Goal: Task Accomplishment & Management: Complete application form

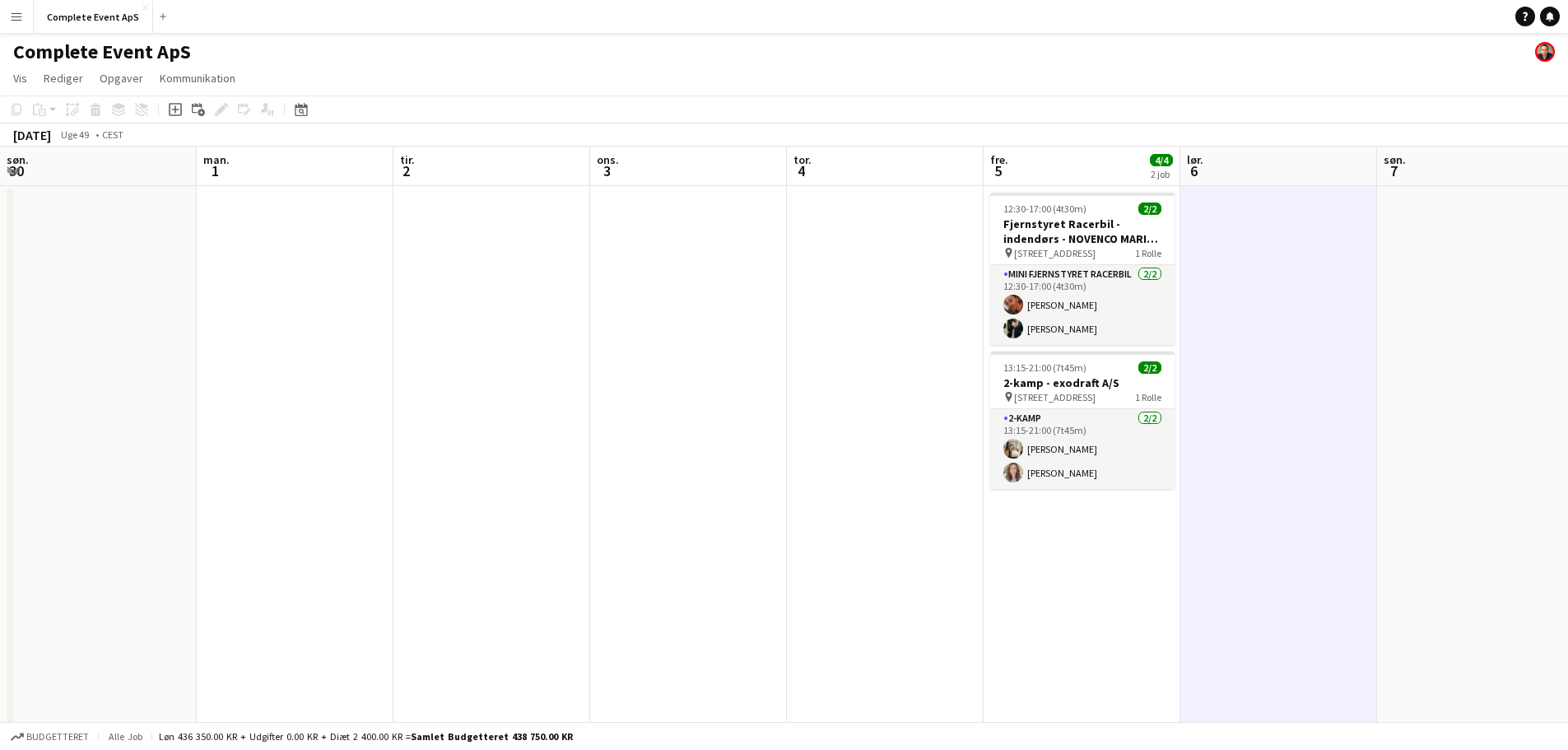
scroll to position [0, 566]
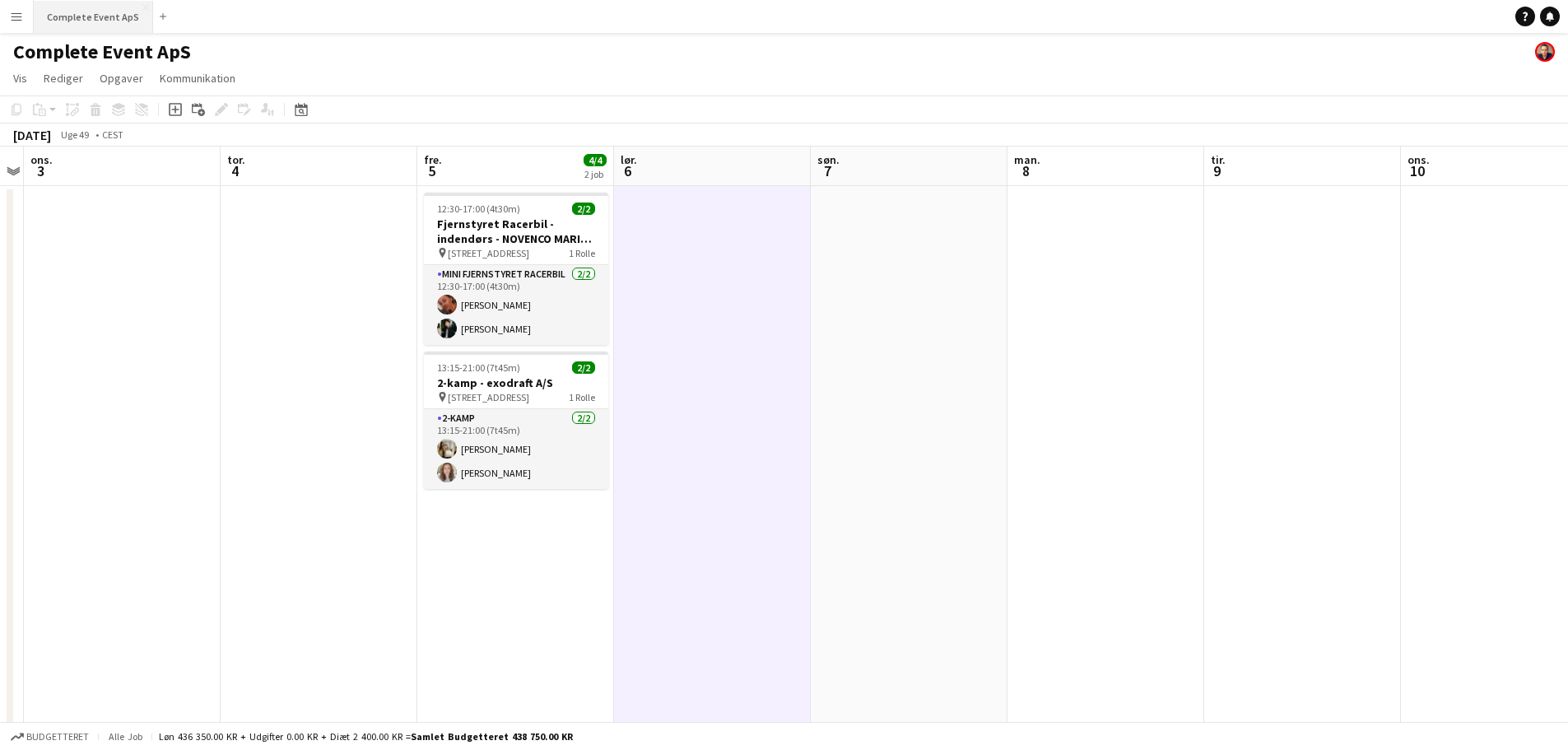
click at [80, 7] on button "Complete Event ApS Luk" at bounding box center [93, 17] width 119 height 33
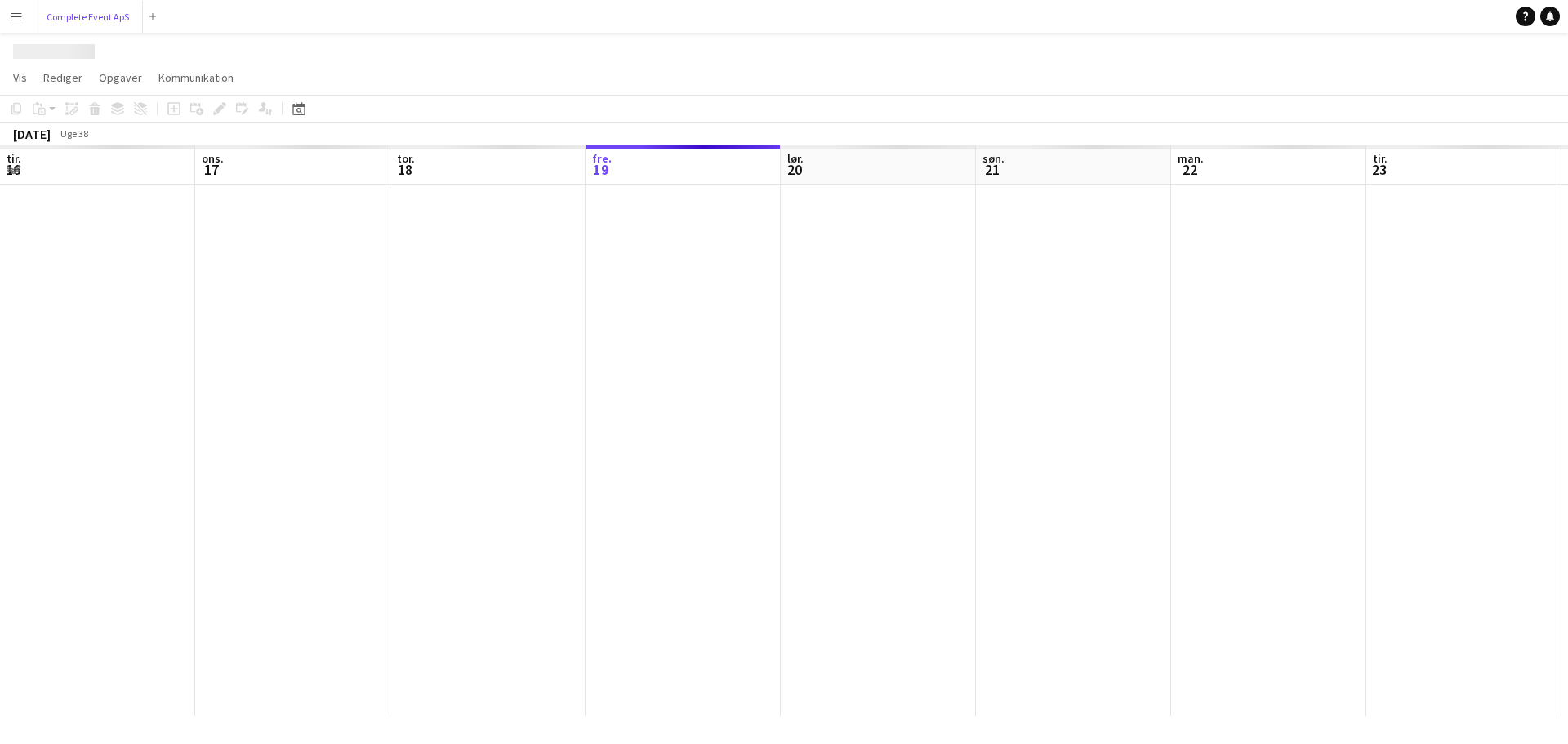
scroll to position [0, 390]
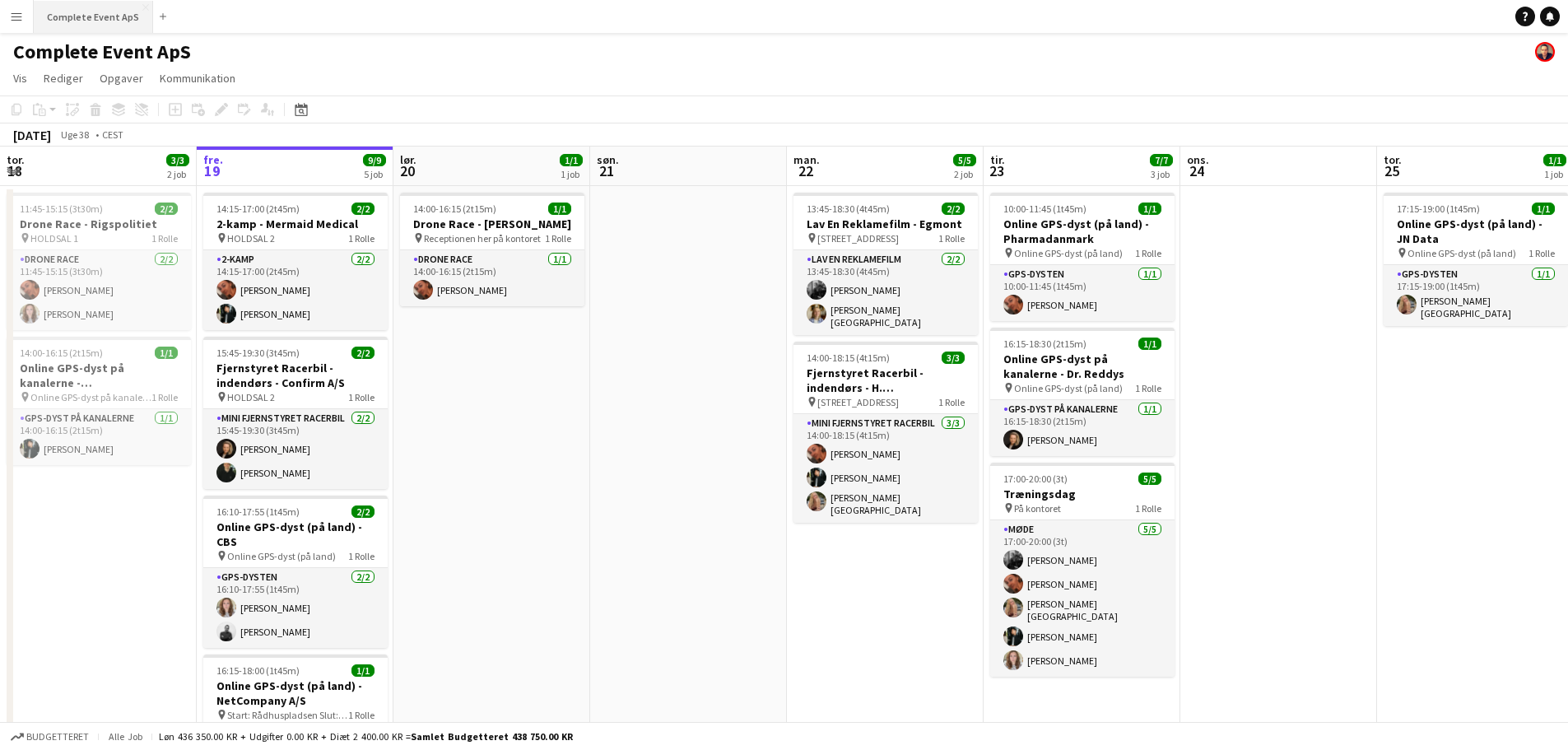
click at [74, 12] on button "Complete Event ApS Luk" at bounding box center [93, 17] width 119 height 33
click at [861, 208] on span "13:45-18:30 (4t45m)" at bounding box center [848, 208] width 83 height 12
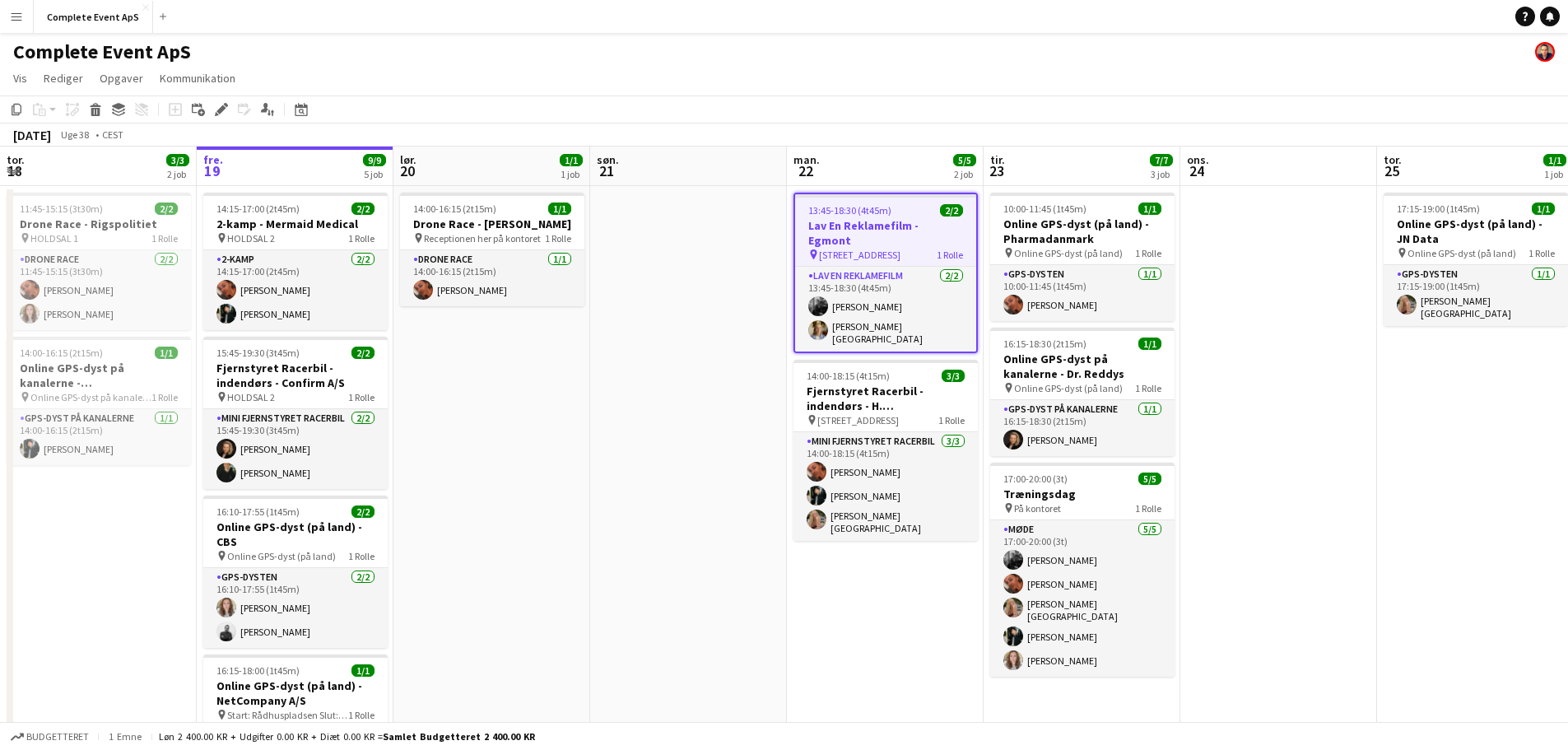
click at [861, 208] on span "13:45-18:30 (4t45m)" at bounding box center [850, 210] width 83 height 12
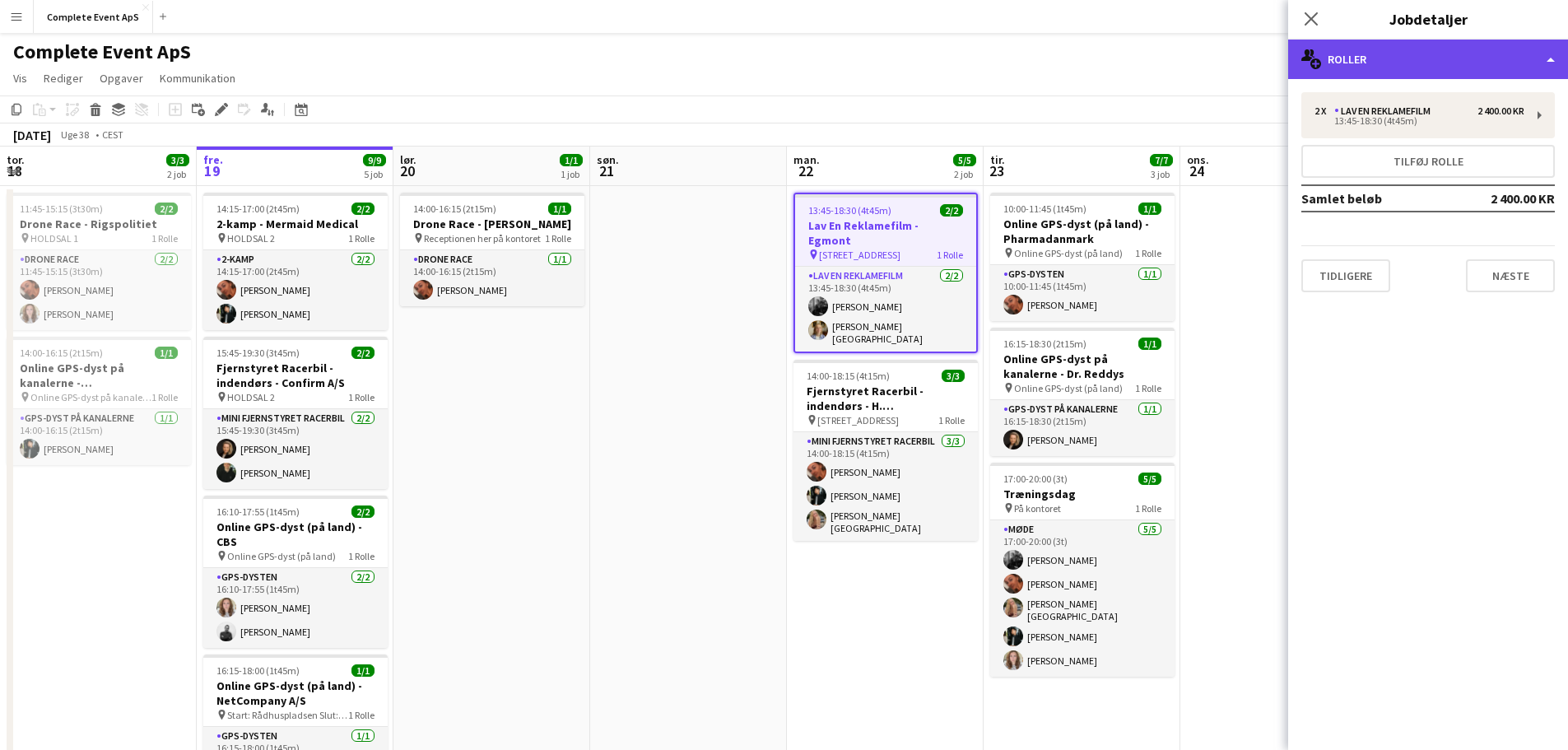
click at [1461, 47] on div "multiple-users-add Roller" at bounding box center [1428, 59] width 280 height 40
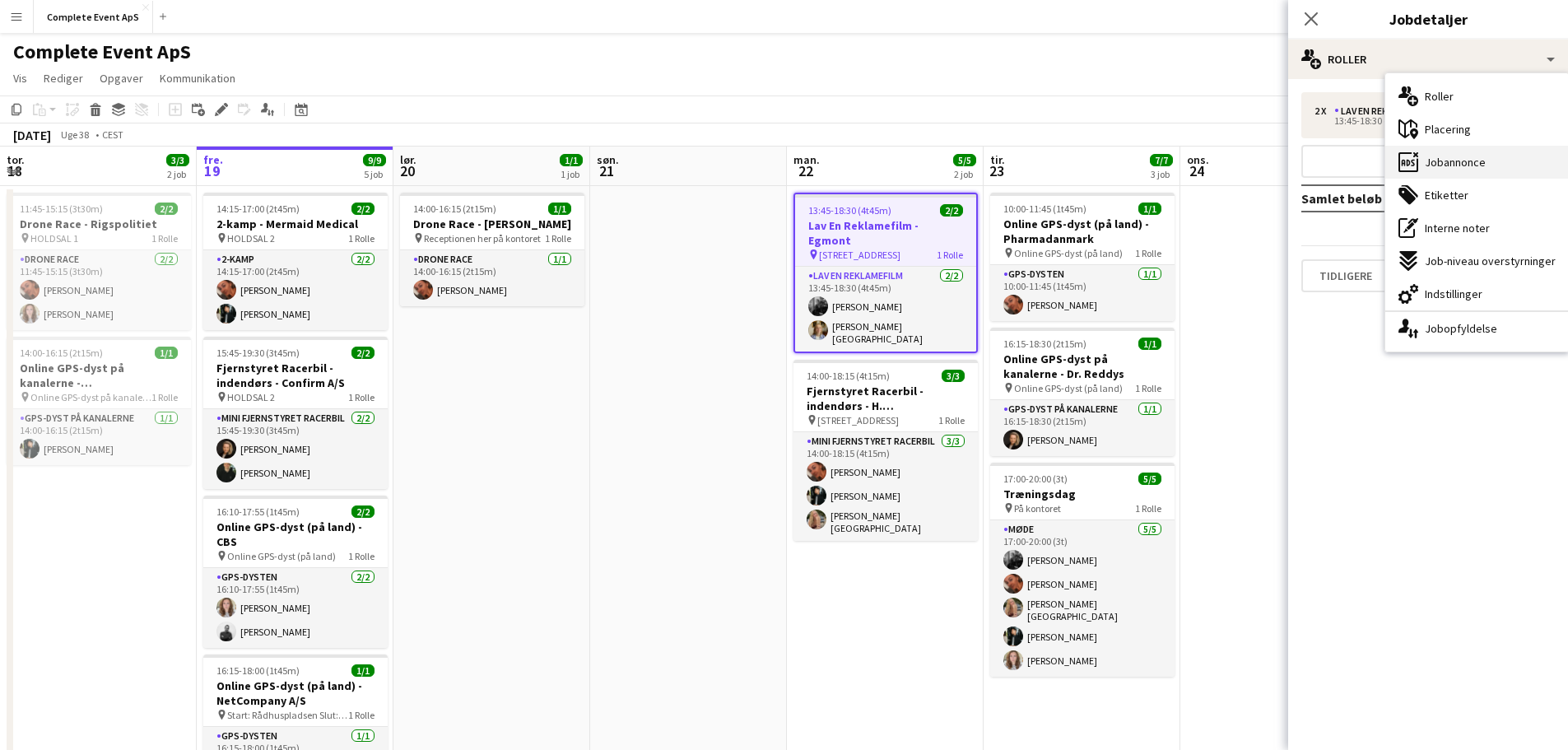
click at [1462, 155] on span "Jobannonce" at bounding box center [1456, 163] width 61 height 15
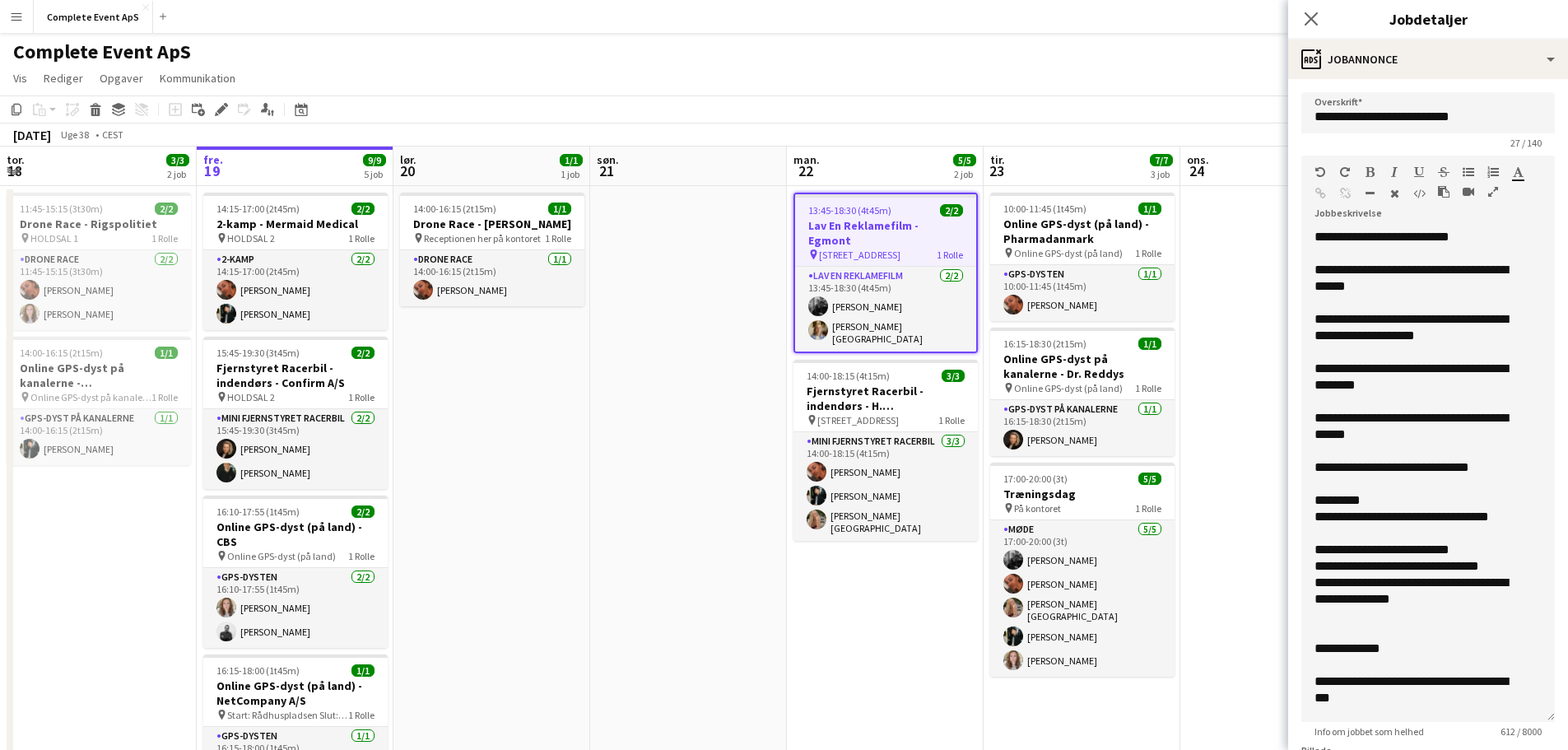
drag, startPoint x: 1538, startPoint y: 325, endPoint x: 1546, endPoint y: 719, distance: 394.1
click at [1546, 719] on form "**********" at bounding box center [1428, 643] width 280 height 1103
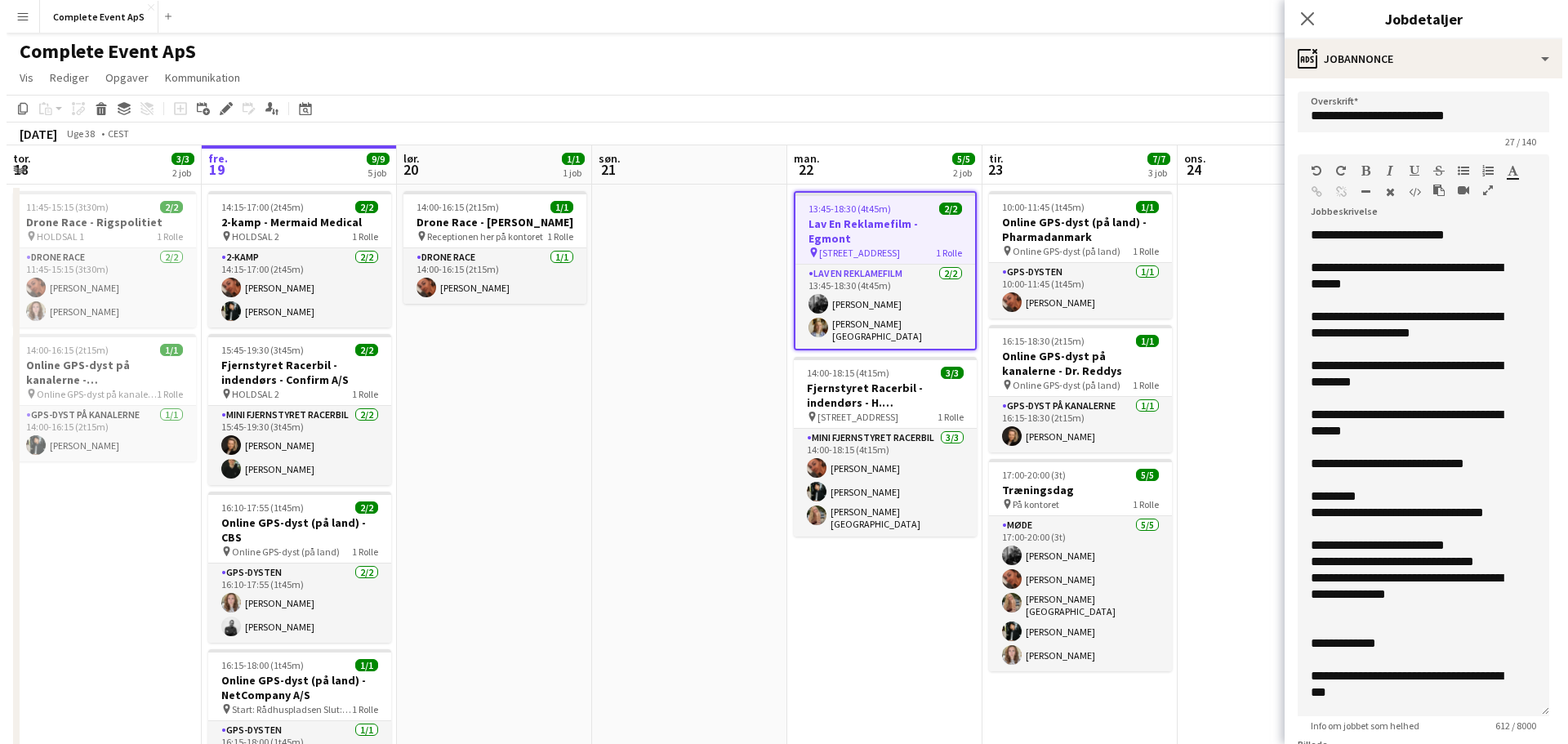
scroll to position [82, 0]
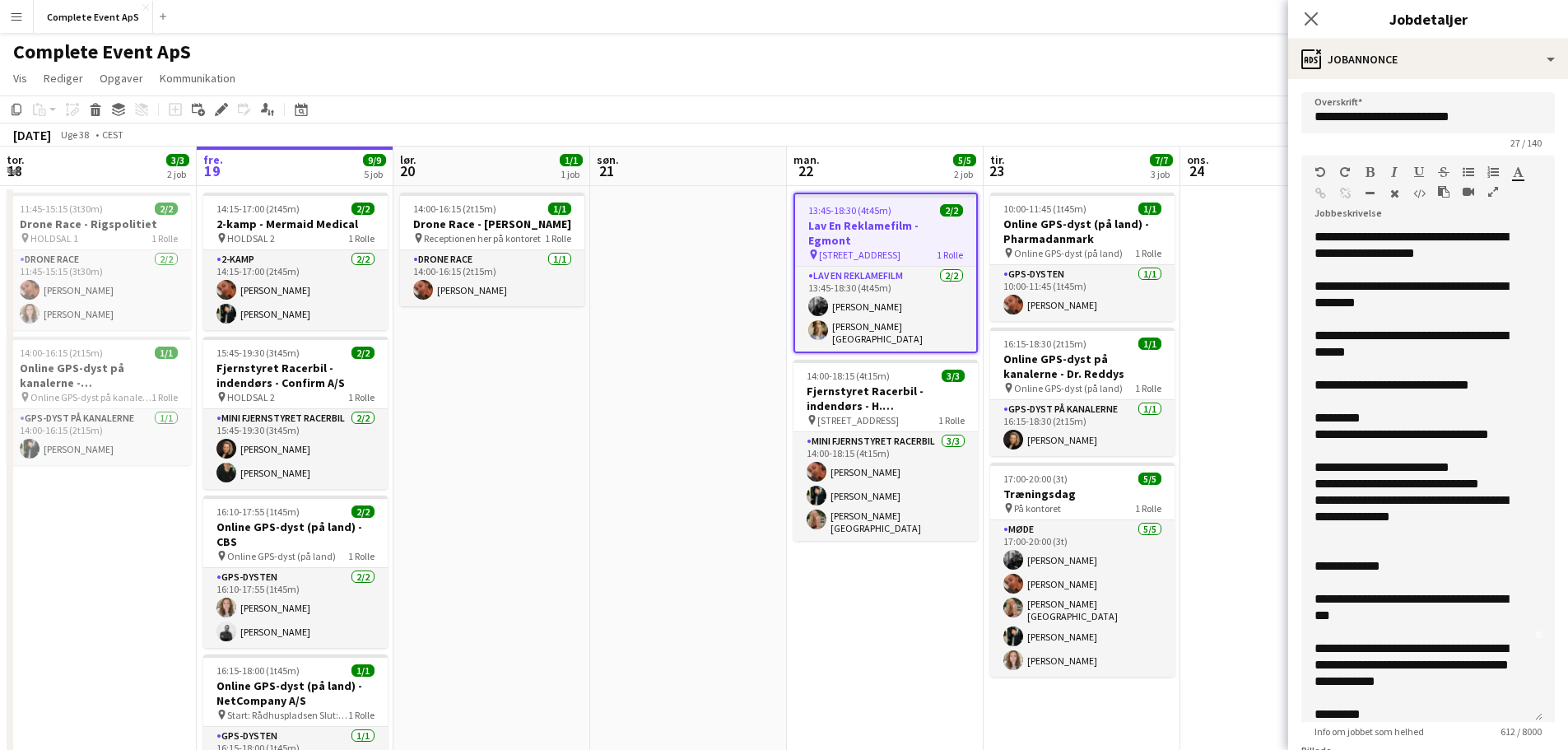
click at [667, 399] on app-date-cell at bounding box center [689, 591] width 197 height 810
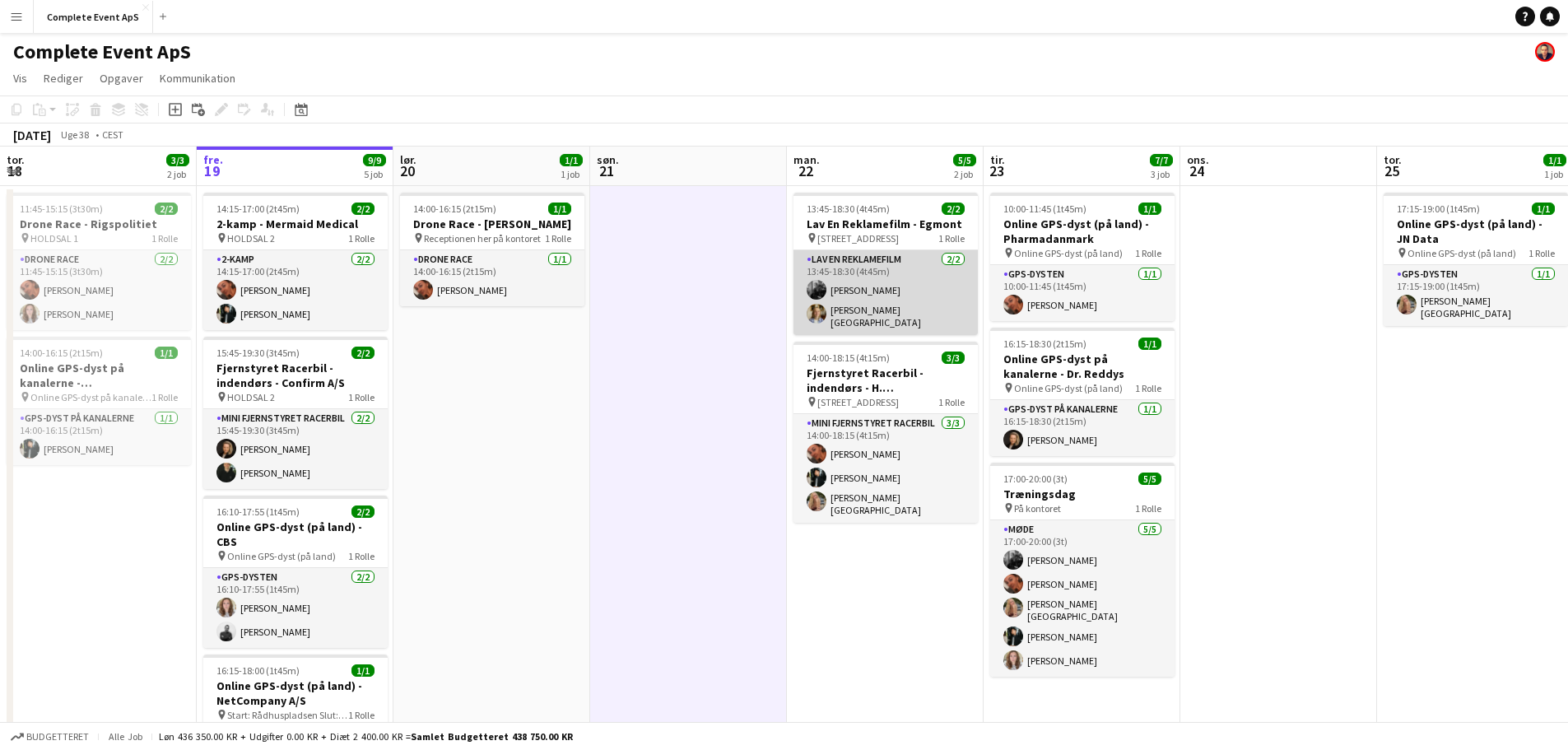
click at [911, 283] on app-card-role "Lav En Reklamefilm [DATE] 13:45-18:30 (4t45m) [PERSON_NAME] [PERSON_NAME]" at bounding box center [886, 292] width 184 height 85
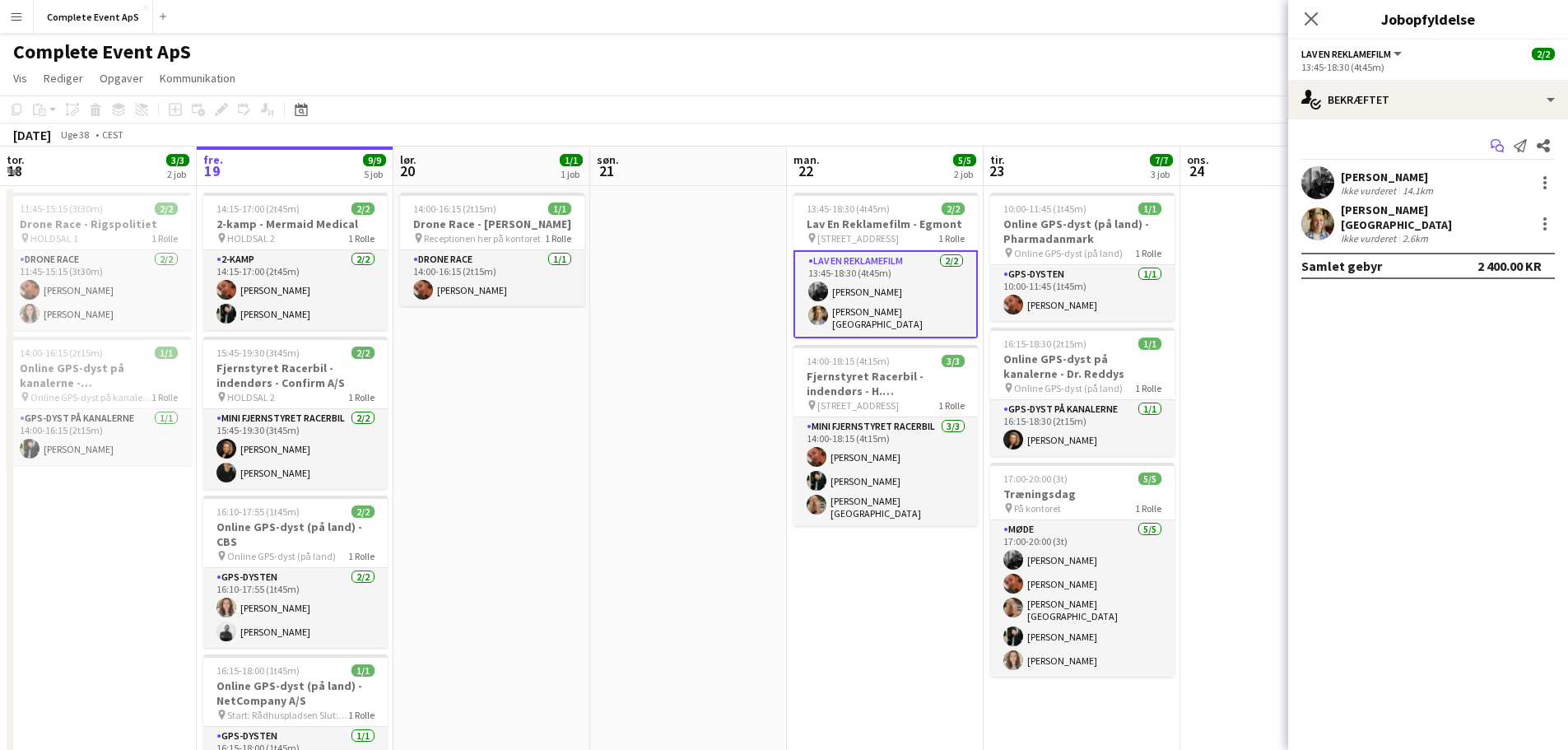
click at [1496, 150] on icon "Start chat" at bounding box center [1497, 146] width 13 height 13
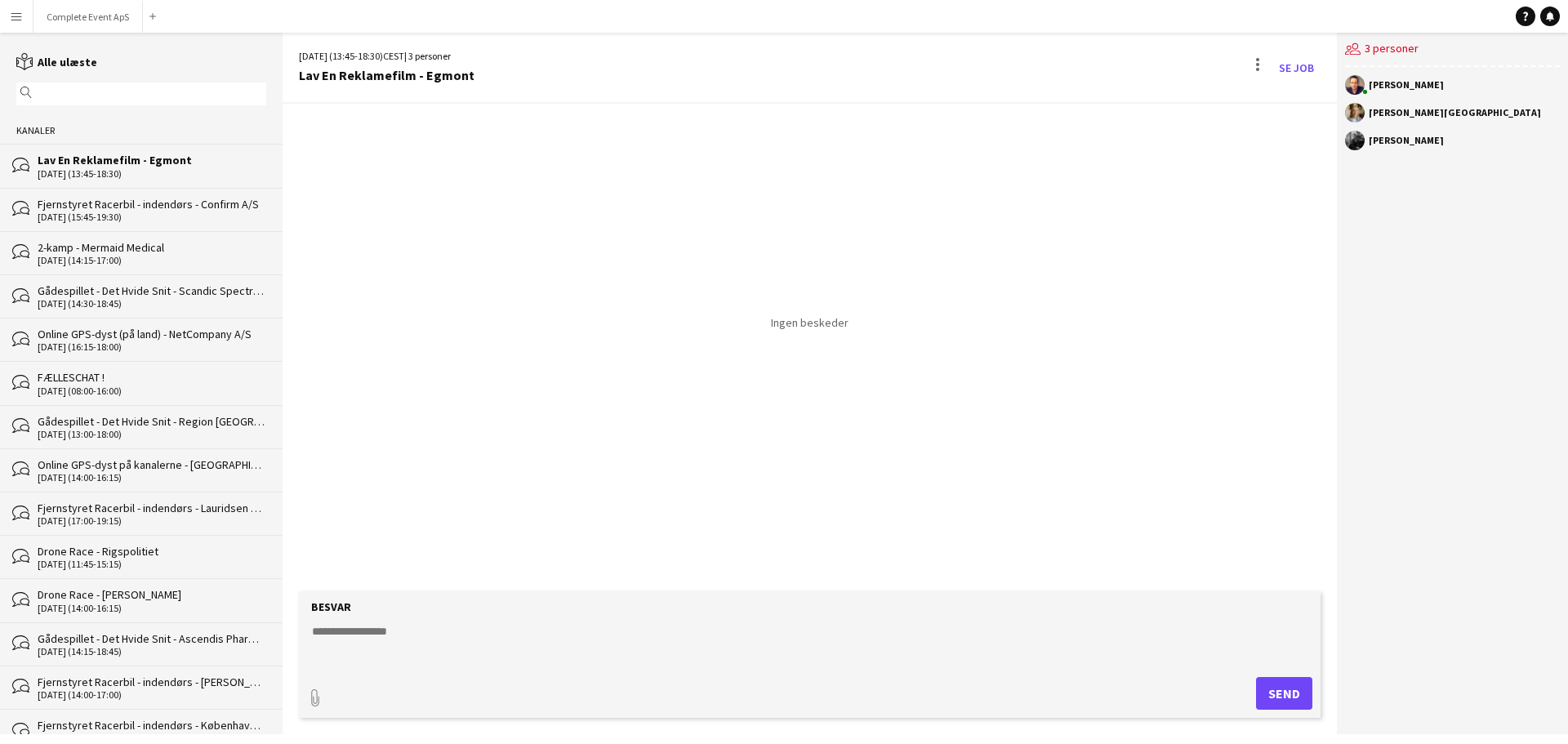
click at [497, 659] on textarea at bounding box center [813, 644] width 1005 height 42
type textarea "**********"
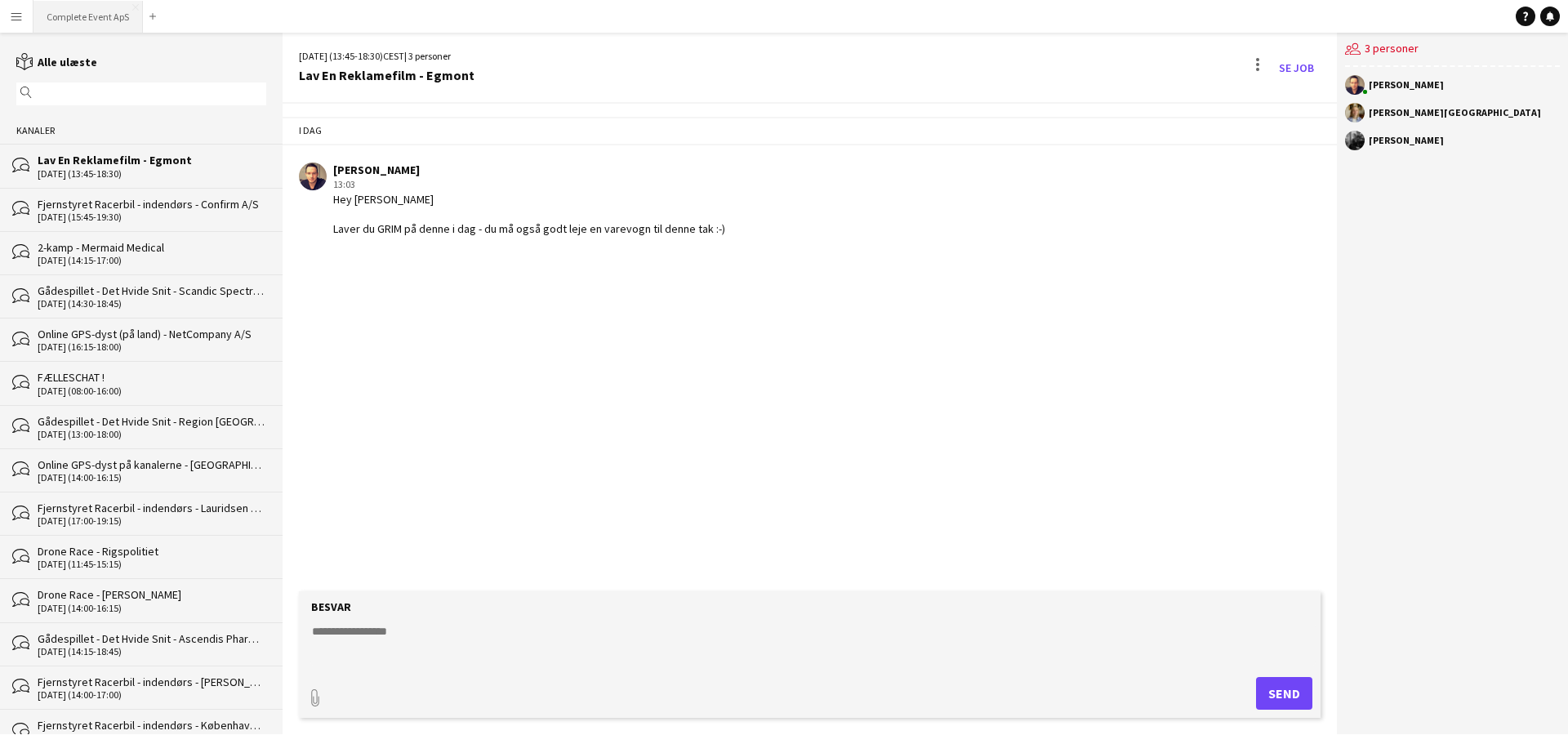
click at [105, 18] on button "Complete Event ApS Luk" at bounding box center [88, 17] width 110 height 32
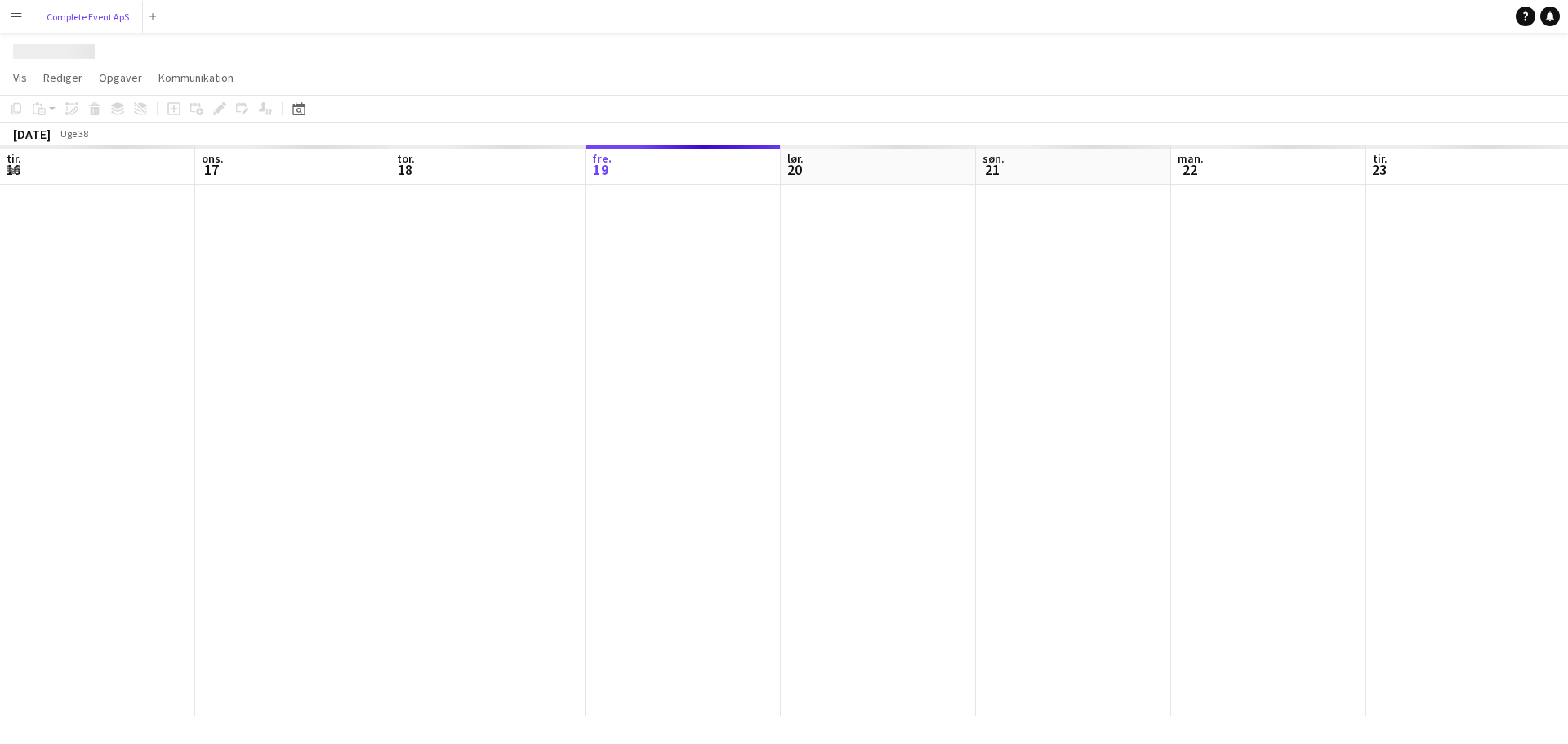
scroll to position [0, 390]
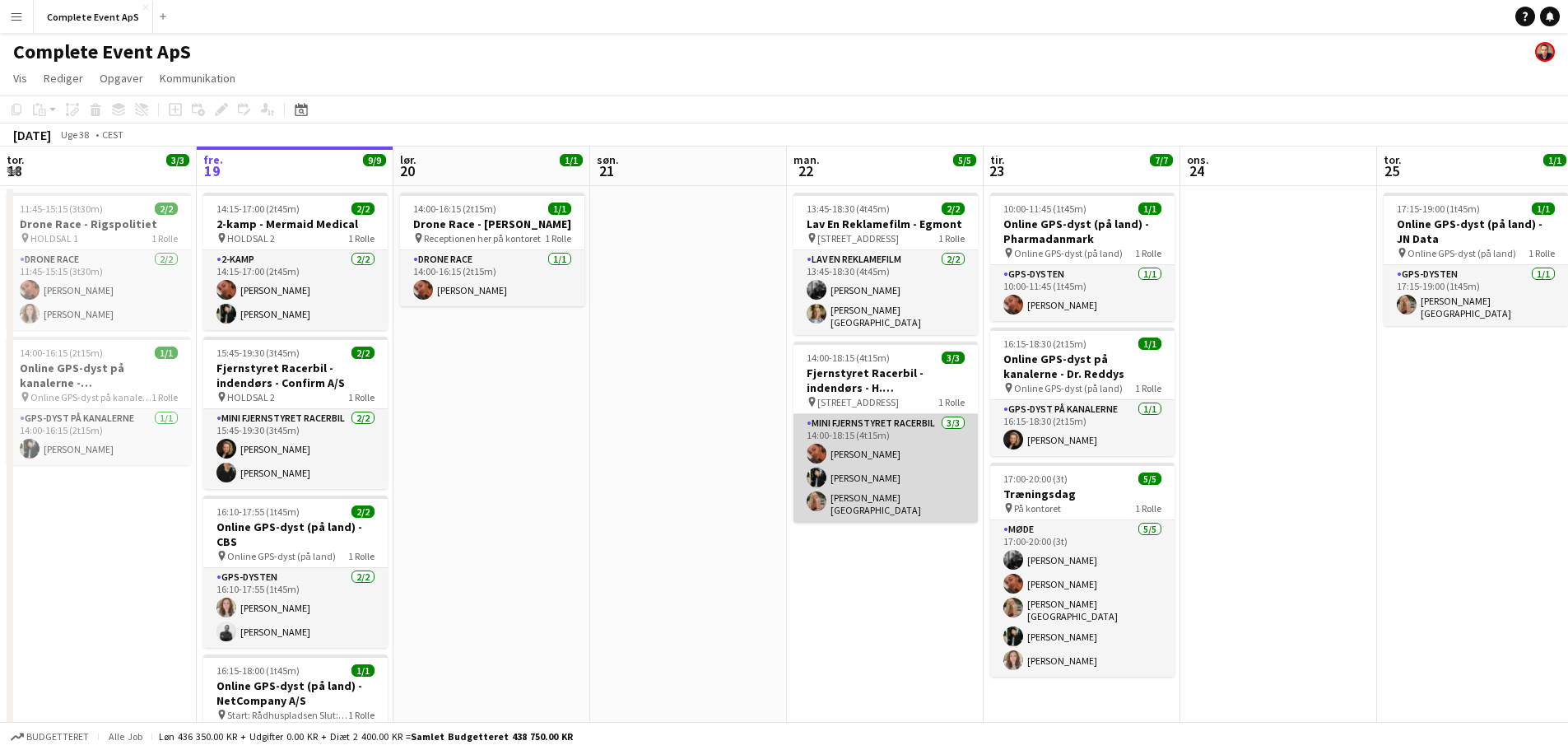
click at [916, 420] on app-card-role "Mini Fjernstyret Racerbil [DATE] 14:00-18:15 (4t15m) [PERSON_NAME] [PERSON_NAME…" at bounding box center [886, 468] width 184 height 109
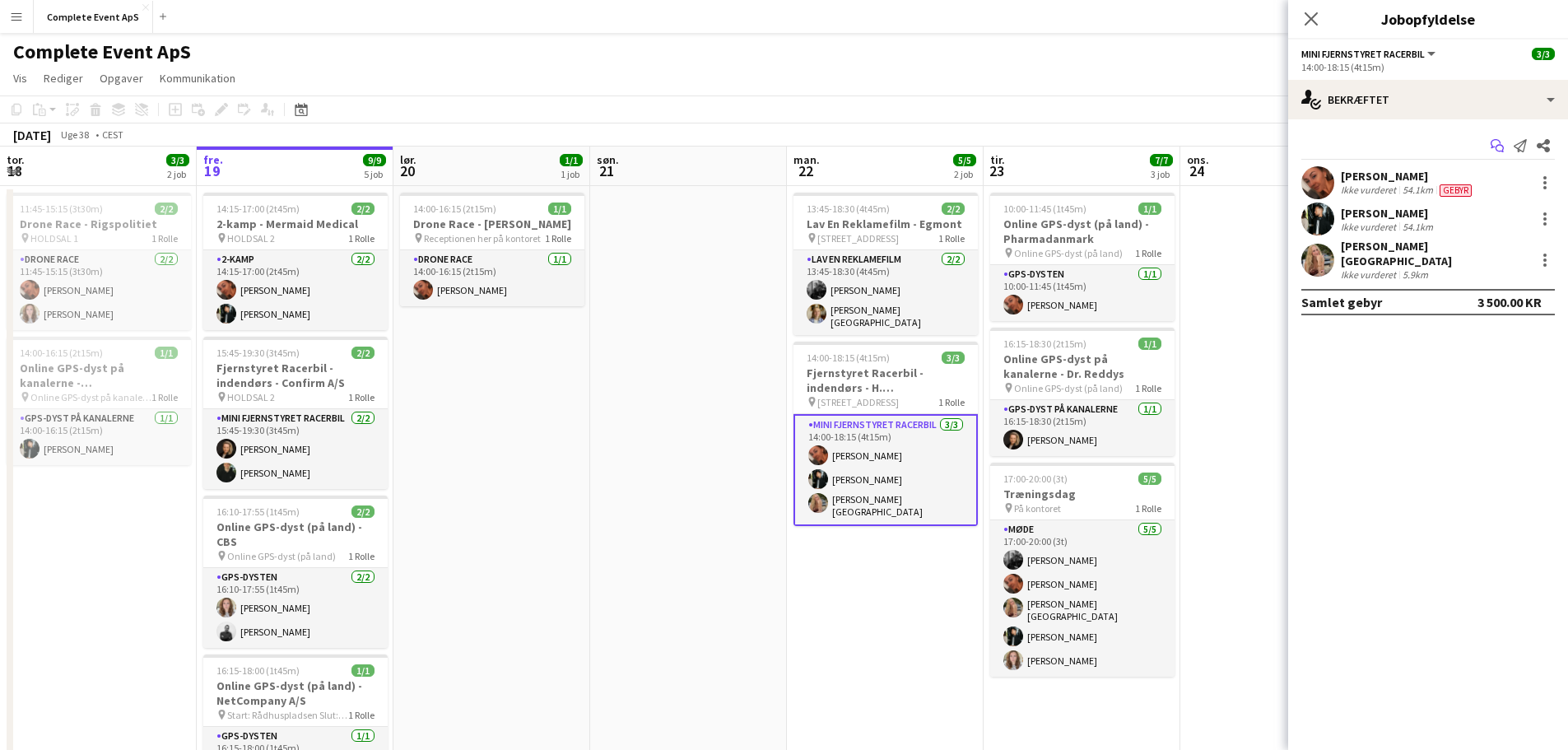
click at [1496, 139] on icon "Start chat" at bounding box center [1497, 146] width 13 height 13
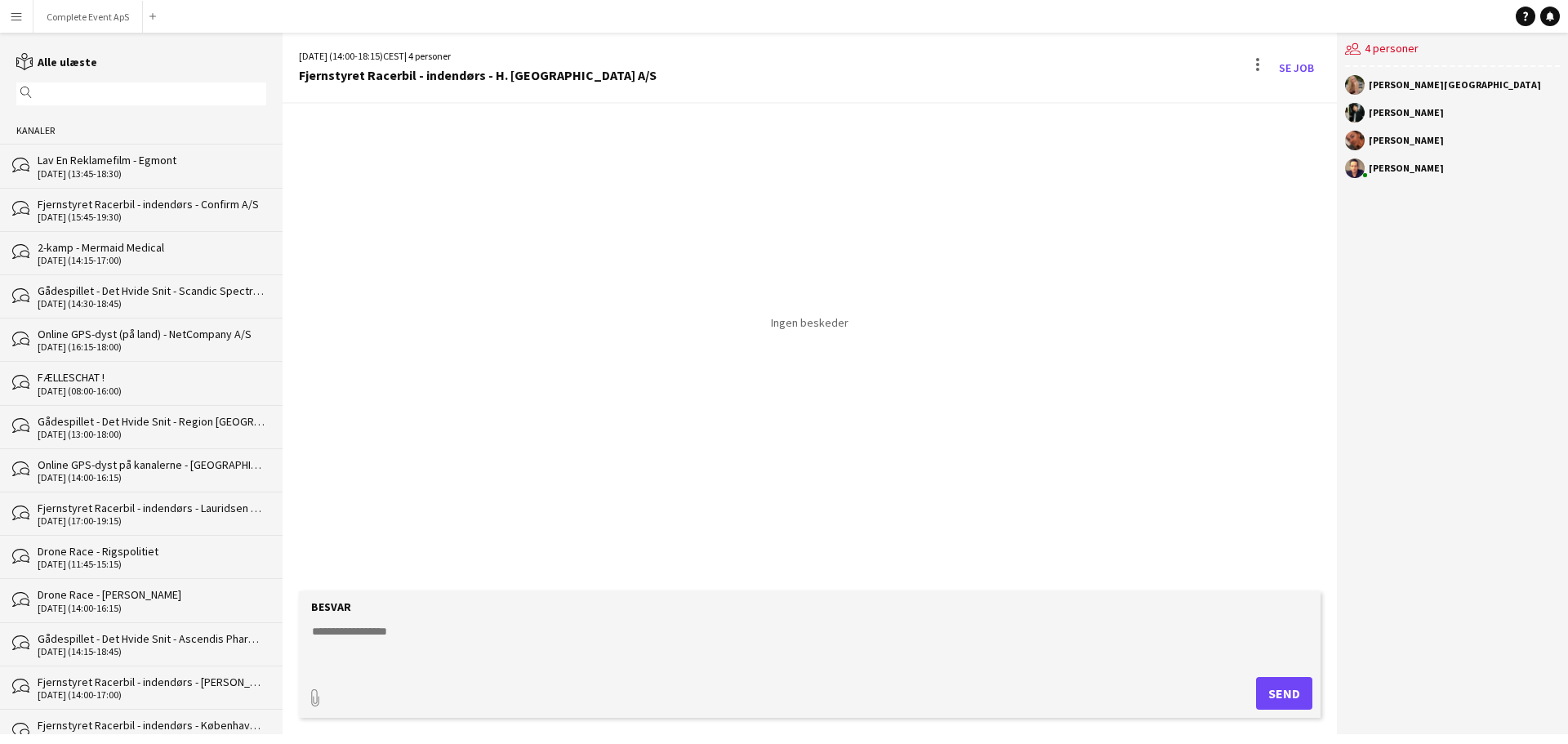
click at [464, 645] on textarea at bounding box center [813, 644] width 1005 height 42
type textarea "**********"
click at [78, 5] on button "Complete Event ApS Luk" at bounding box center [88, 17] width 110 height 32
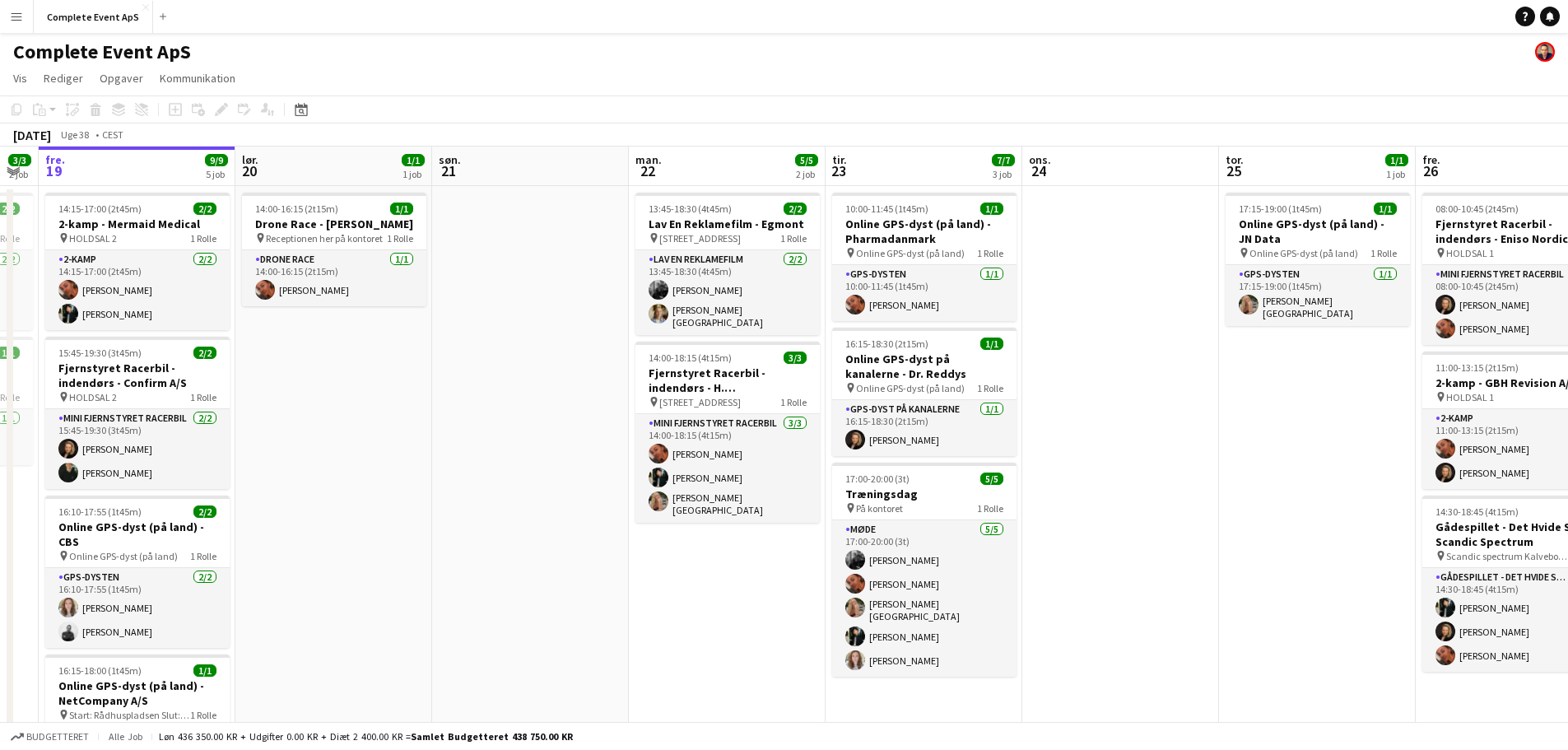
scroll to position [0, 553]
drag, startPoint x: 1303, startPoint y: 420, endPoint x: 1143, endPoint y: 396, distance: 161.8
click at [1143, 396] on app-calendar-viewport "tir. 16 3/3 1 job ons. 17 1/1 1 job tor. 18 3/3 2 job fre. 19 9/9 5 job lør. 20…" at bounding box center [784, 572] width 1568 height 849
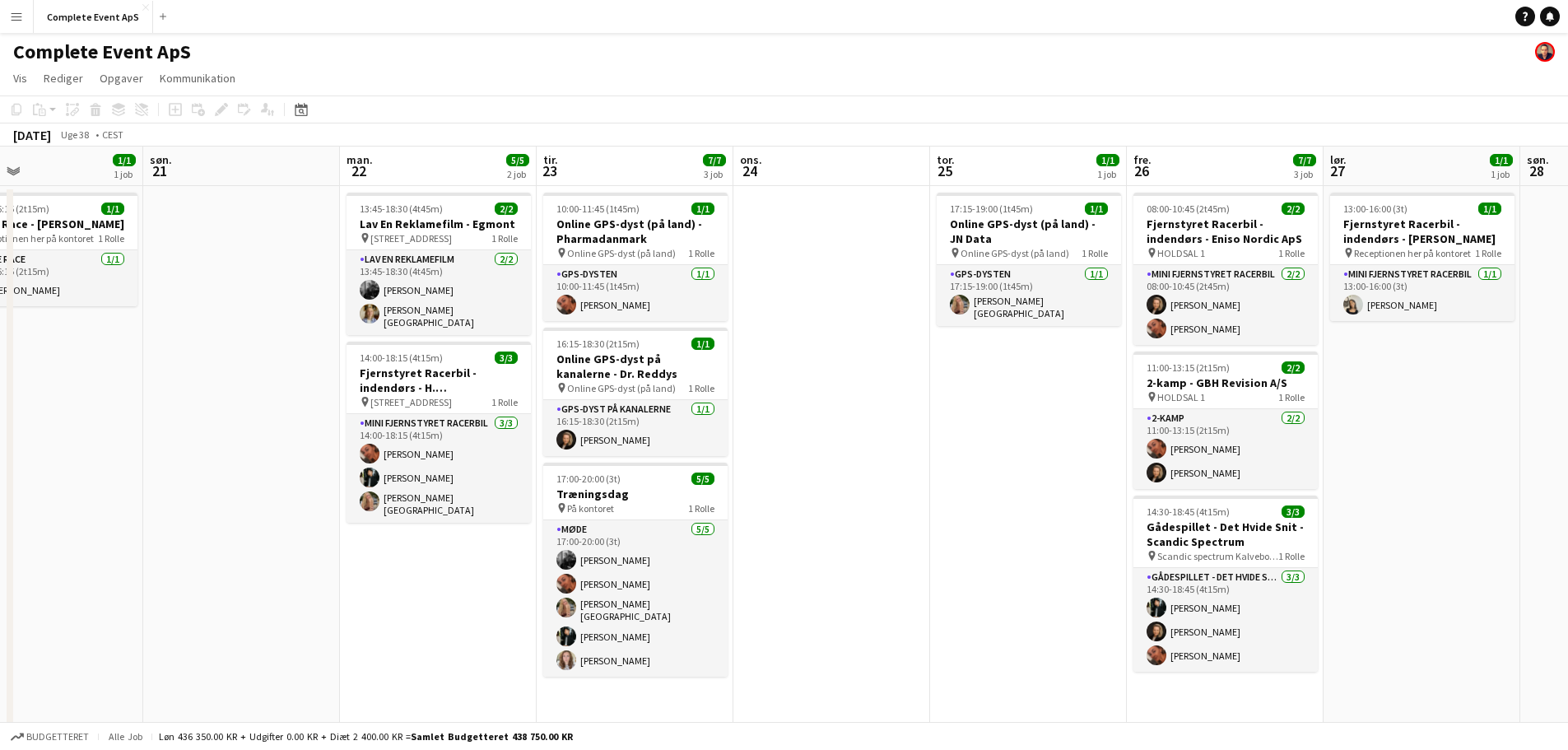
scroll to position [0, 520]
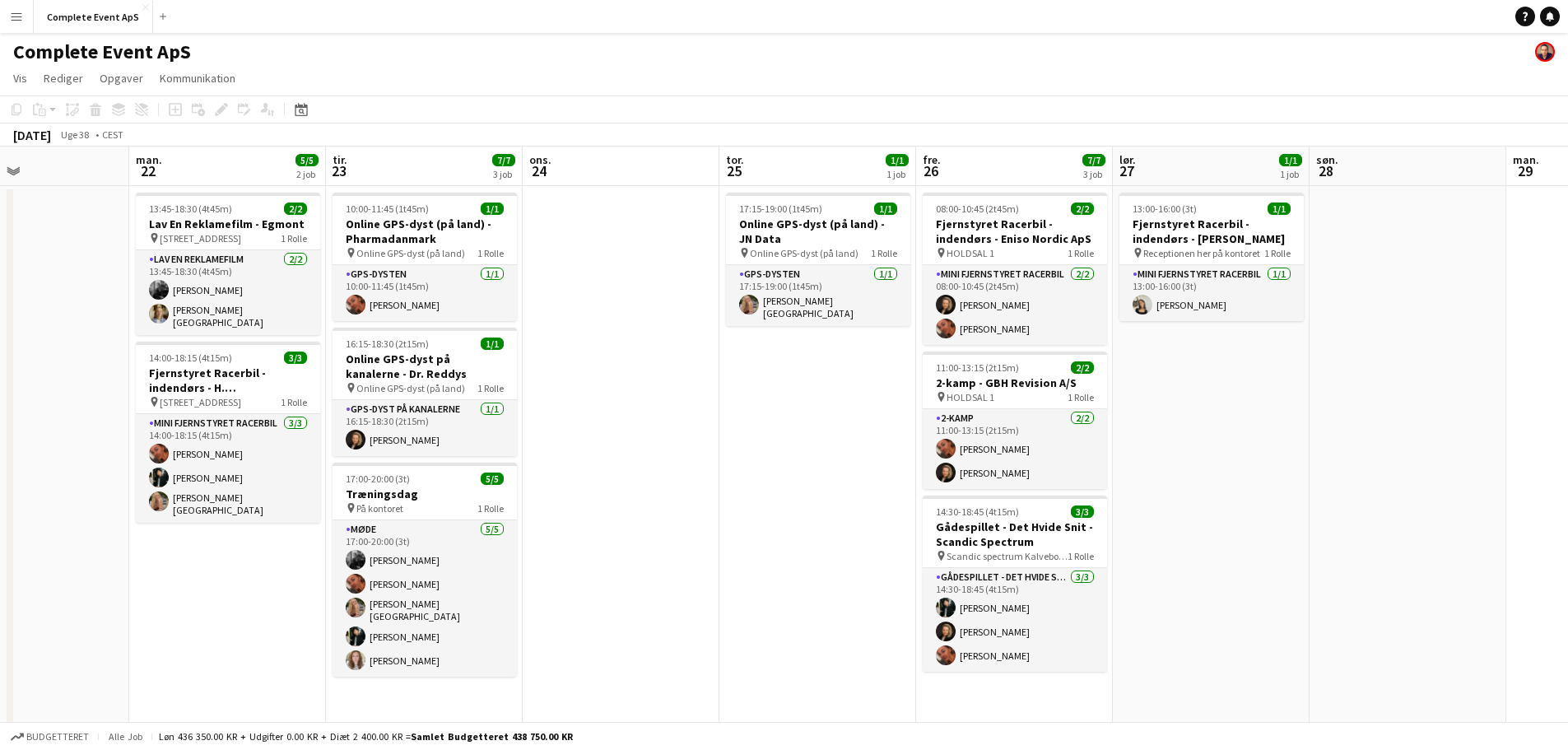
drag, startPoint x: 1201, startPoint y: 414, endPoint x: 695, endPoint y: 362, distance: 508.7
click at [695, 362] on app-calendar-viewport "tor. 18 3/3 2 job fre. 19 9/9 5 job lør. 20 1/1 1 job søn. 21 man. 22 5/5 2 job…" at bounding box center [784, 572] width 1568 height 849
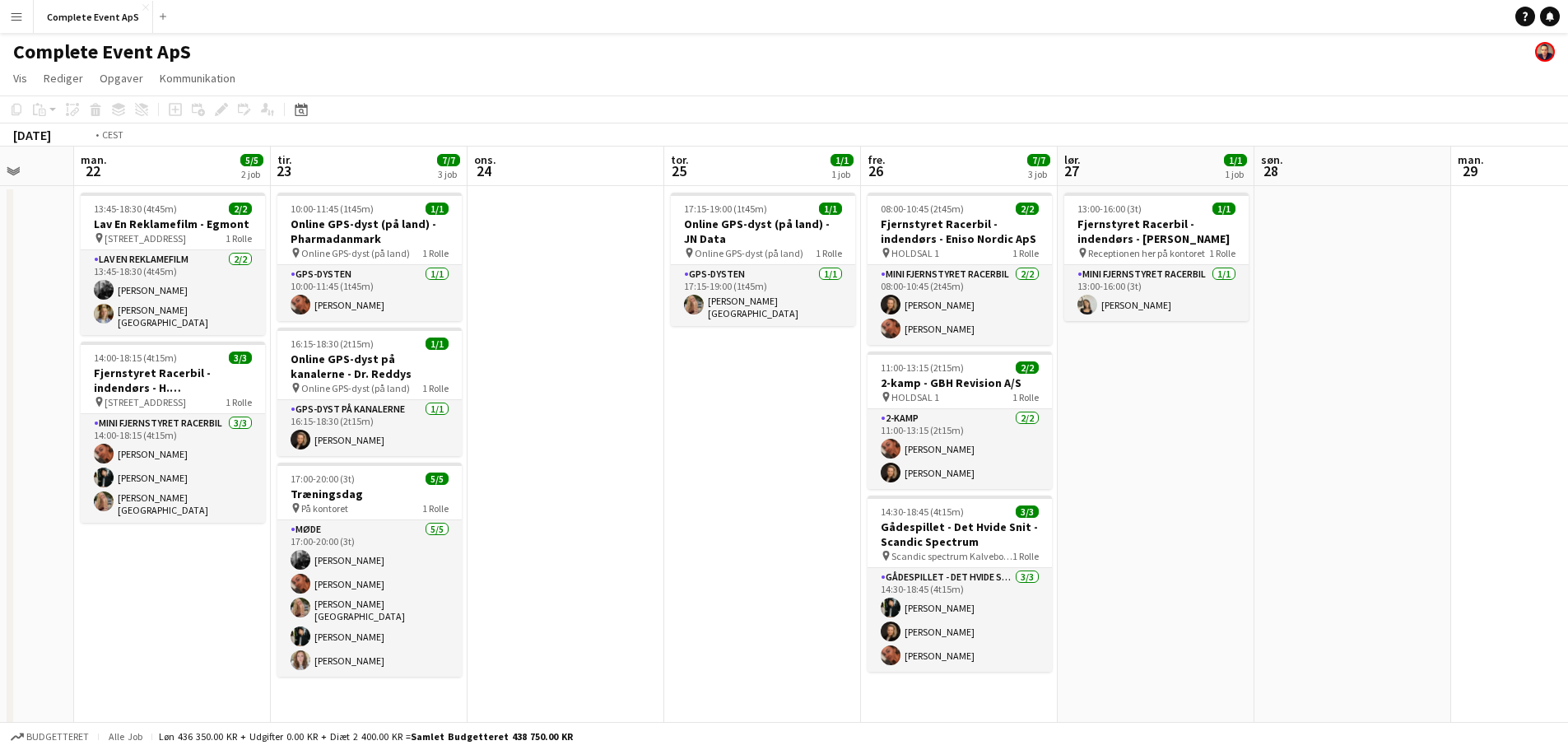
scroll to position [0, 617]
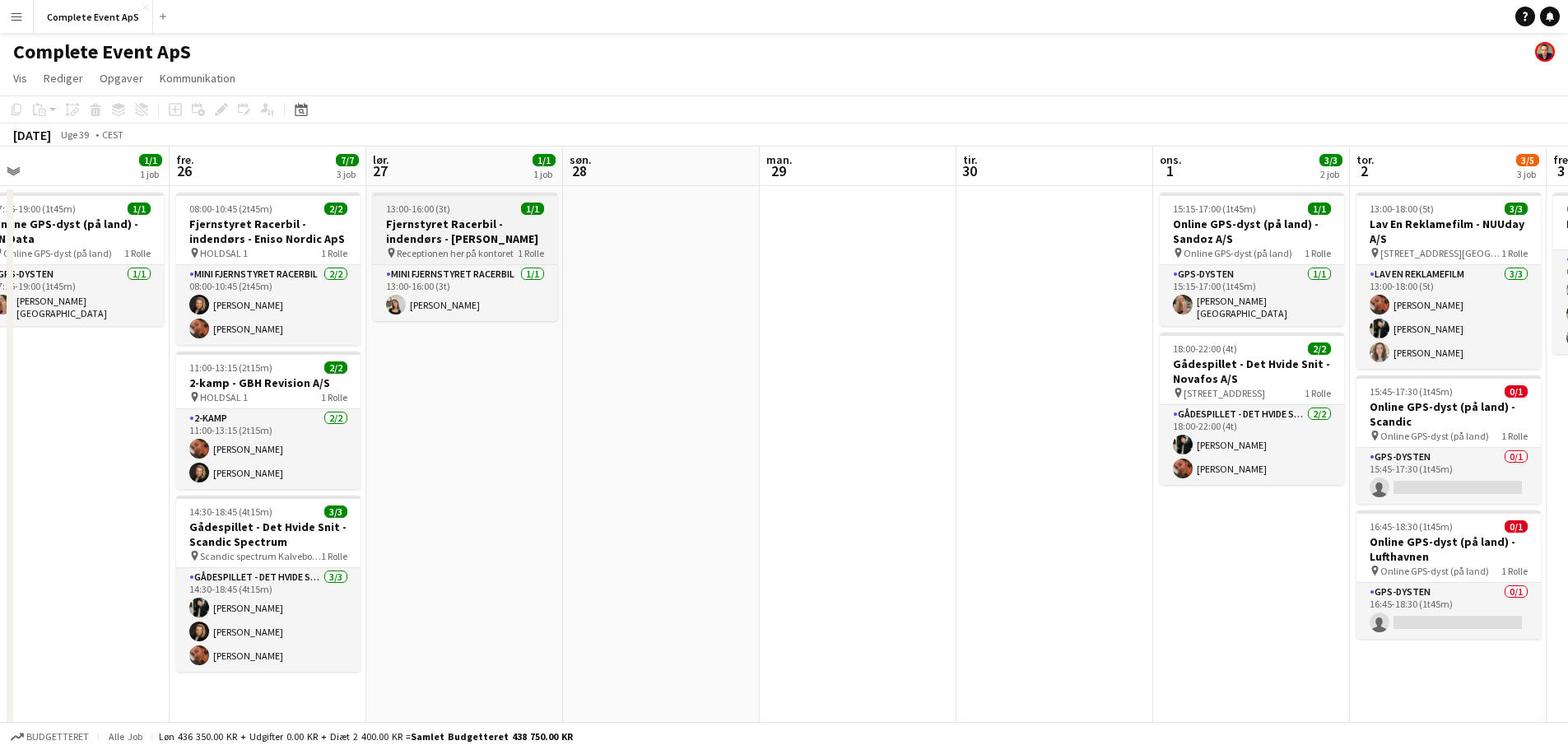
drag, startPoint x: 1283, startPoint y: 463, endPoint x: 30, endPoint y: 237, distance: 1273.2
click at [160, 268] on app-calendar-viewport "man. 22 5/5 2 job tir. 23 7/7 3 job ons. 24 tor. 25 1/1 1 job fre. 26 7/7 3 job…" at bounding box center [784, 572] width 1568 height 849
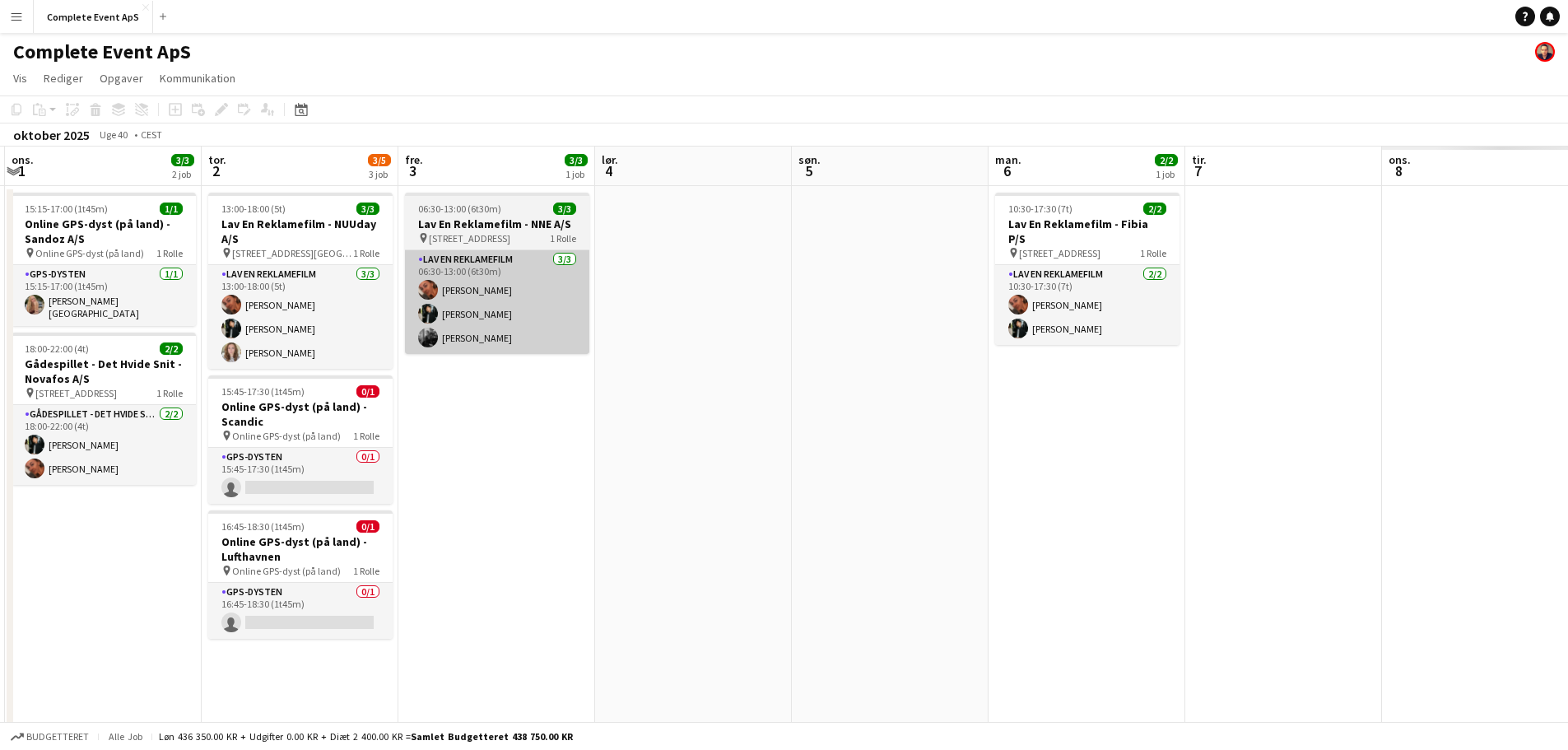
drag, startPoint x: 344, startPoint y: 316, endPoint x: 428, endPoint y: 334, distance: 85.9
click at [197, 295] on app-calendar-viewport "søn. 28 man. 29 tir. 30 ons. 1 3/3 2 job tor. 2 3/5 3 job fre. 3 3/3 1 job lør.…" at bounding box center [784, 572] width 1568 height 849
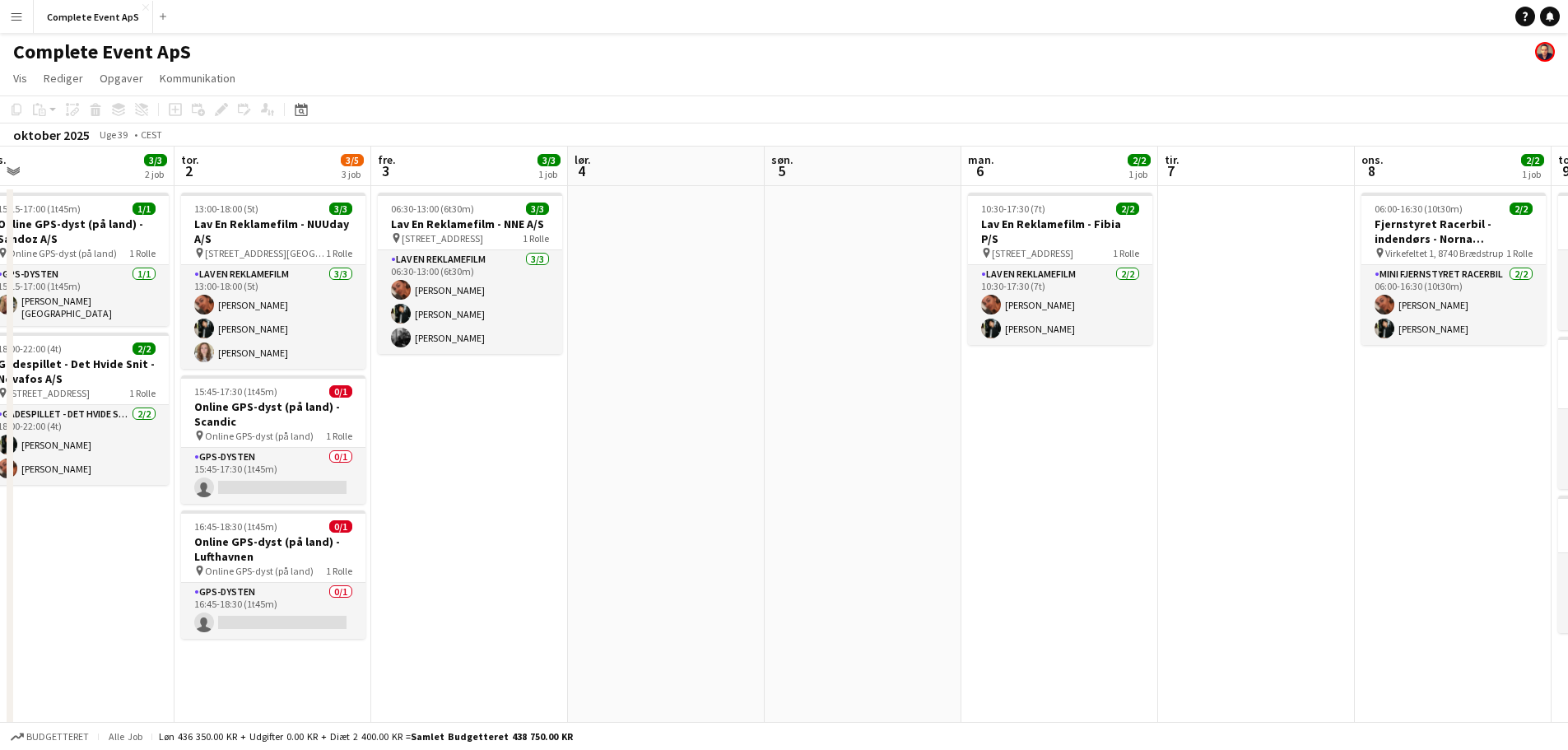
drag, startPoint x: 1062, startPoint y: 421, endPoint x: 344, endPoint y: 337, distance: 722.9
click at [346, 338] on app-calendar-viewport "man. 29 tir. 30 ons. 1 3/3 2 job tor. 2 3/5 3 job fre. 3 3/3 1 job lør. 4 søn. …" at bounding box center [784, 572] width 1568 height 849
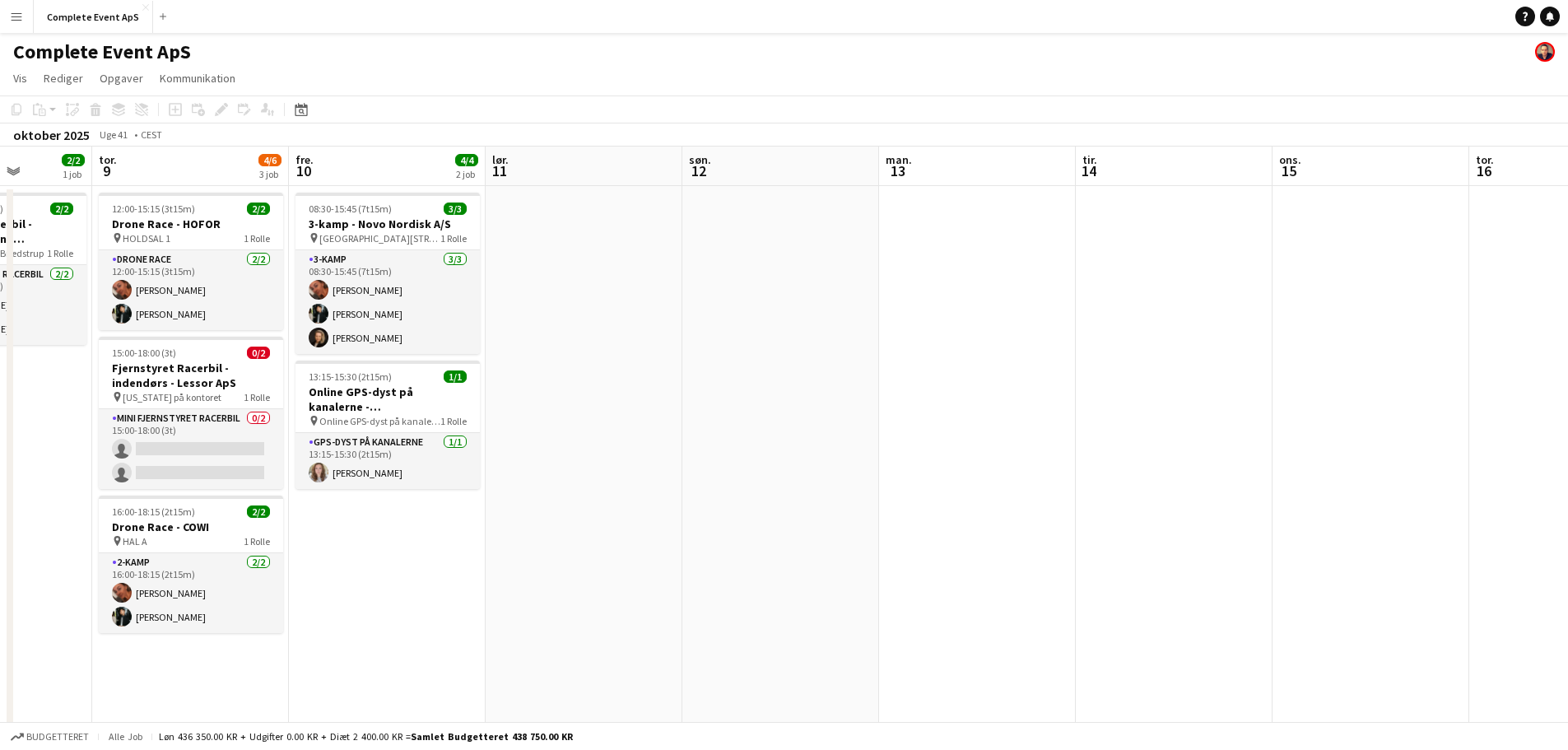
drag, startPoint x: 1234, startPoint y: 473, endPoint x: 322, endPoint y: 362, distance: 918.7
click at [322, 362] on app-calendar-viewport "man. 6 2/2 1 job tir. 7 ons. 8 2/2 1 job tor. 9 4/6 3 job fre. 10 4/4 2 job lør…" at bounding box center [784, 572] width 1568 height 849
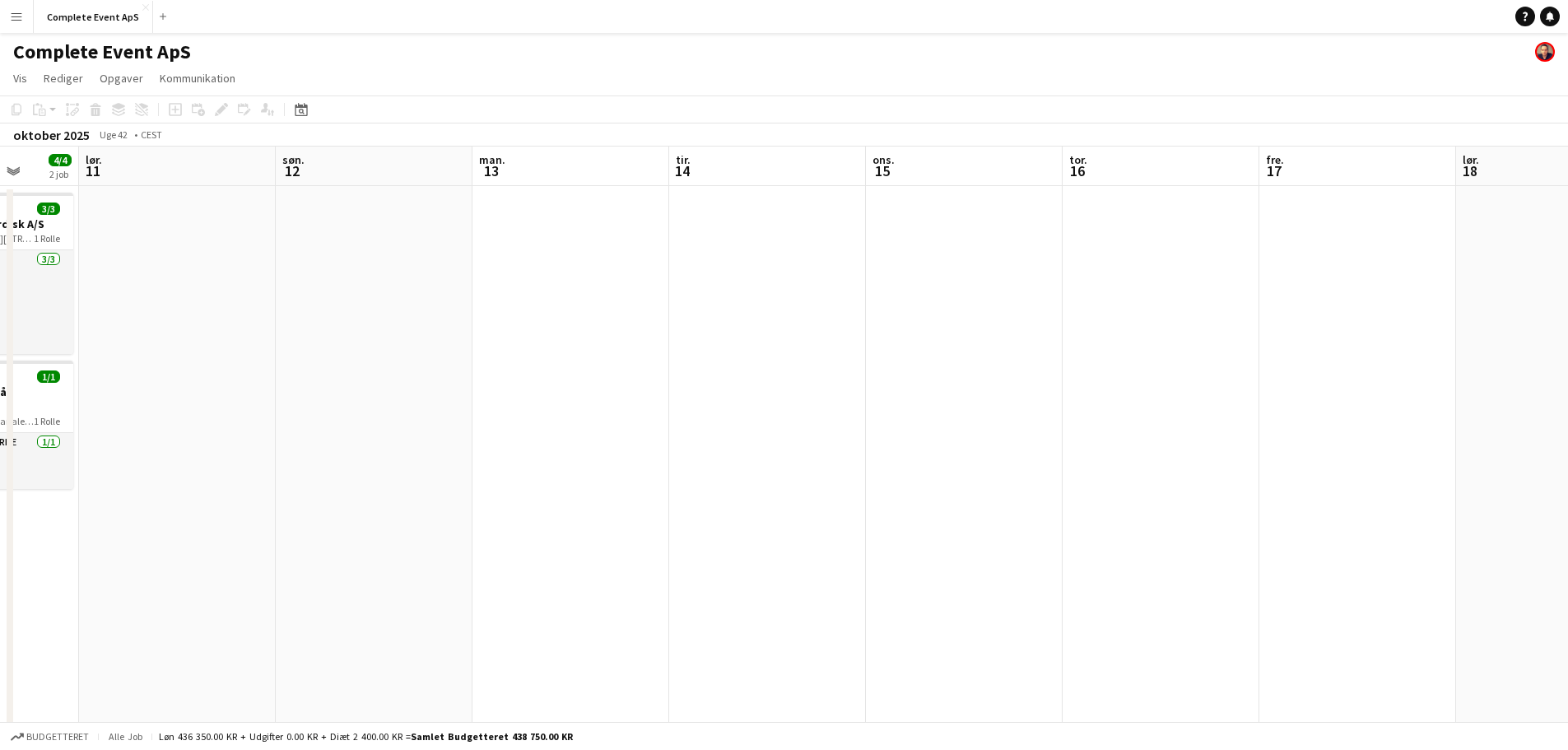
drag, startPoint x: 1008, startPoint y: 445, endPoint x: 1761, endPoint y: 501, distance: 755.1
click at [1567, 501] on html "Menu Boards Boards Boards Alle job Status Arbejdsstyrke Arbejdsstyrke Min arbej…" at bounding box center [784, 512] width 1568 height 1024
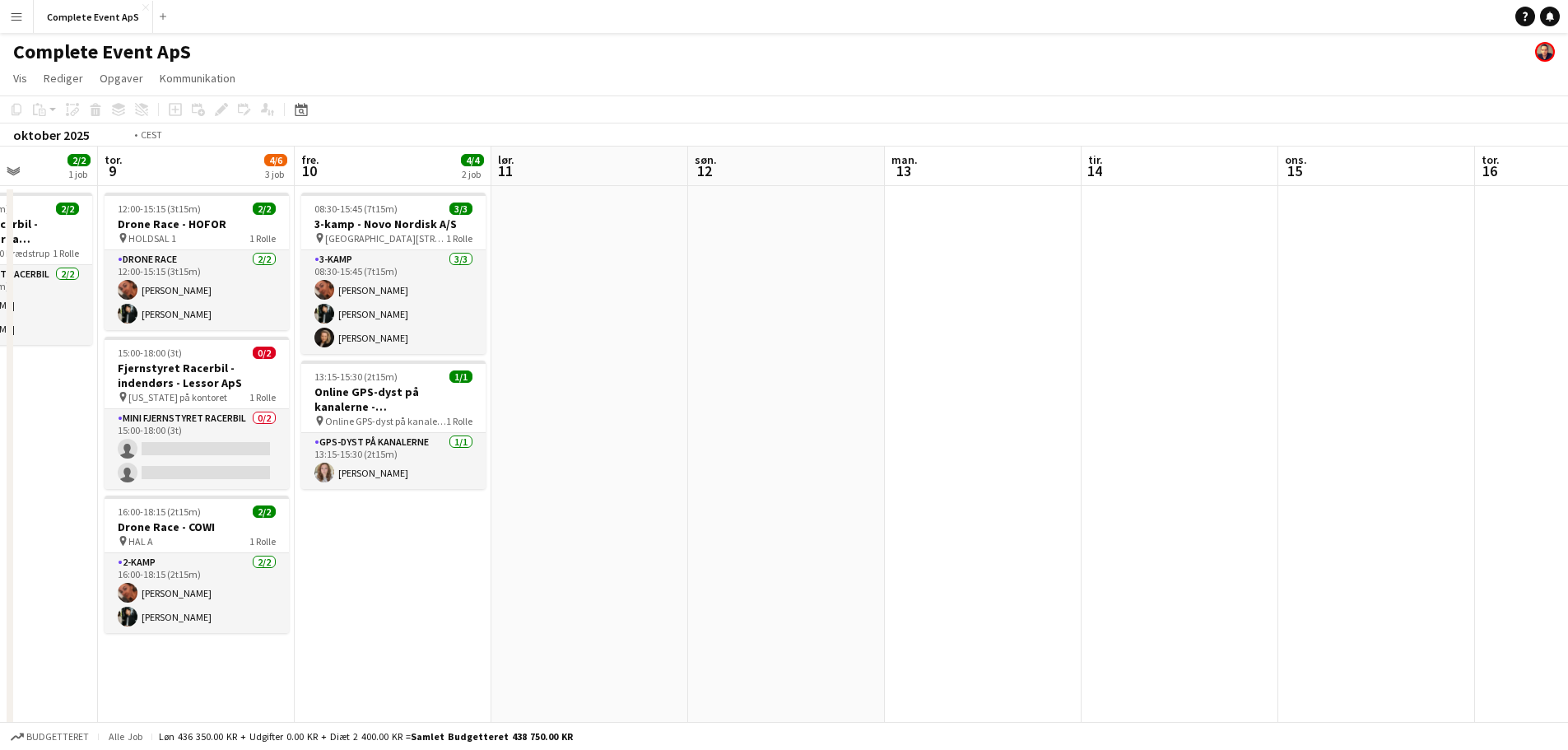
drag, startPoint x: 716, startPoint y: 410, endPoint x: 1371, endPoint y: 496, distance: 660.6
click at [1362, 497] on app-calendar-viewport "man. 6 2/2 1 job tir. 7 ons. 8 2/2 1 job tor. 9 4/6 3 job fre. 10 4/4 2 job lør…" at bounding box center [784, 572] width 1568 height 849
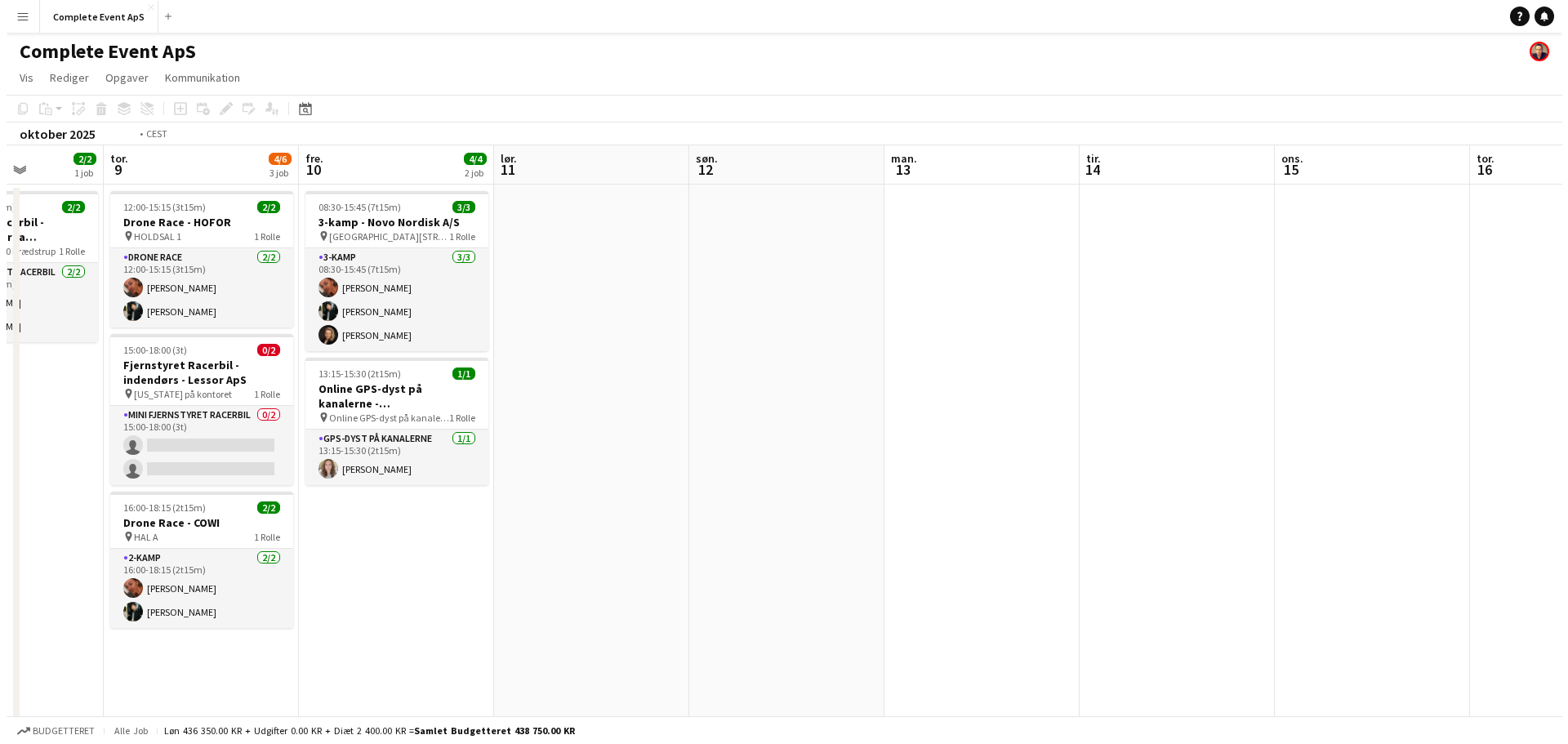
scroll to position [0, 452]
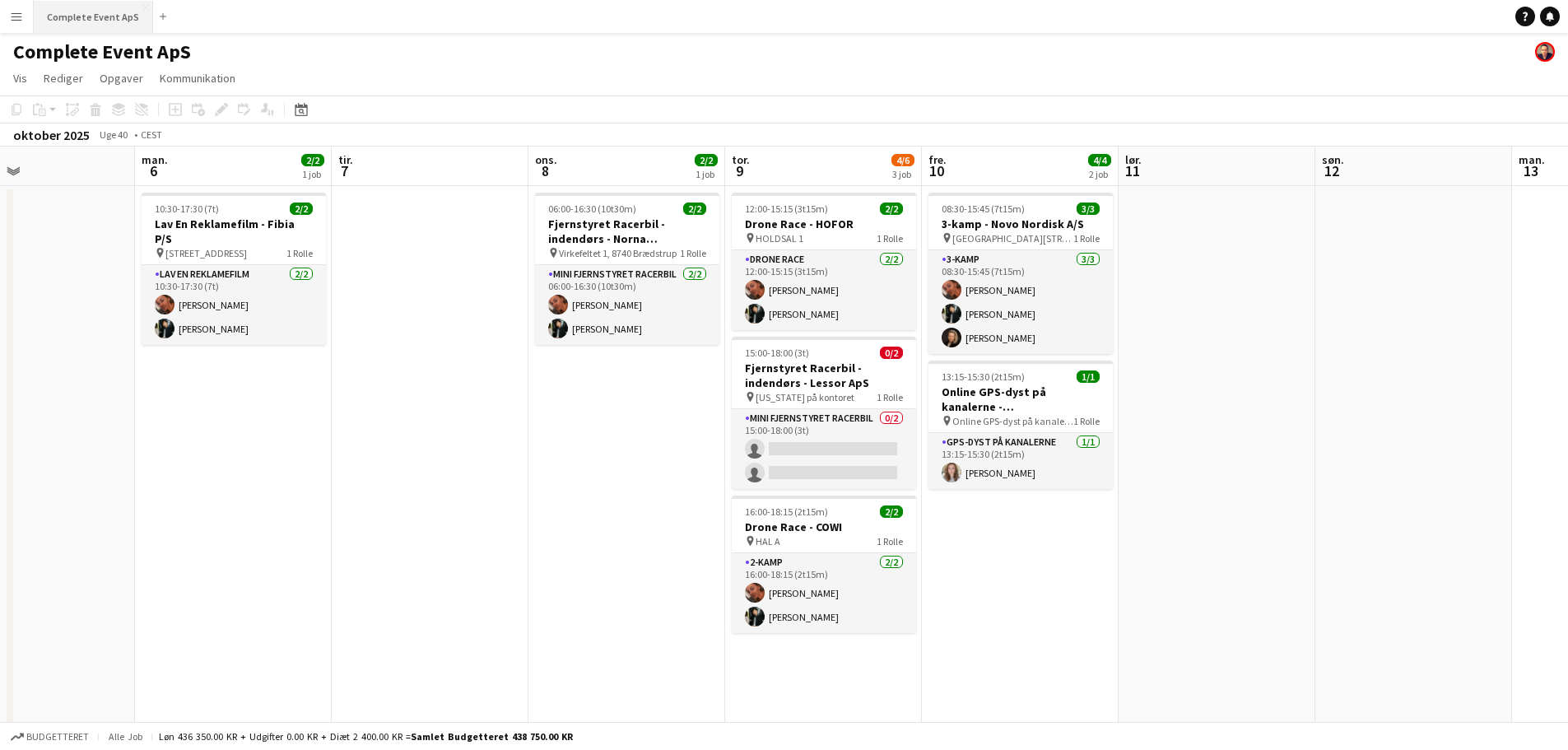
click at [101, 20] on button "Complete Event ApS Luk" at bounding box center [93, 17] width 119 height 33
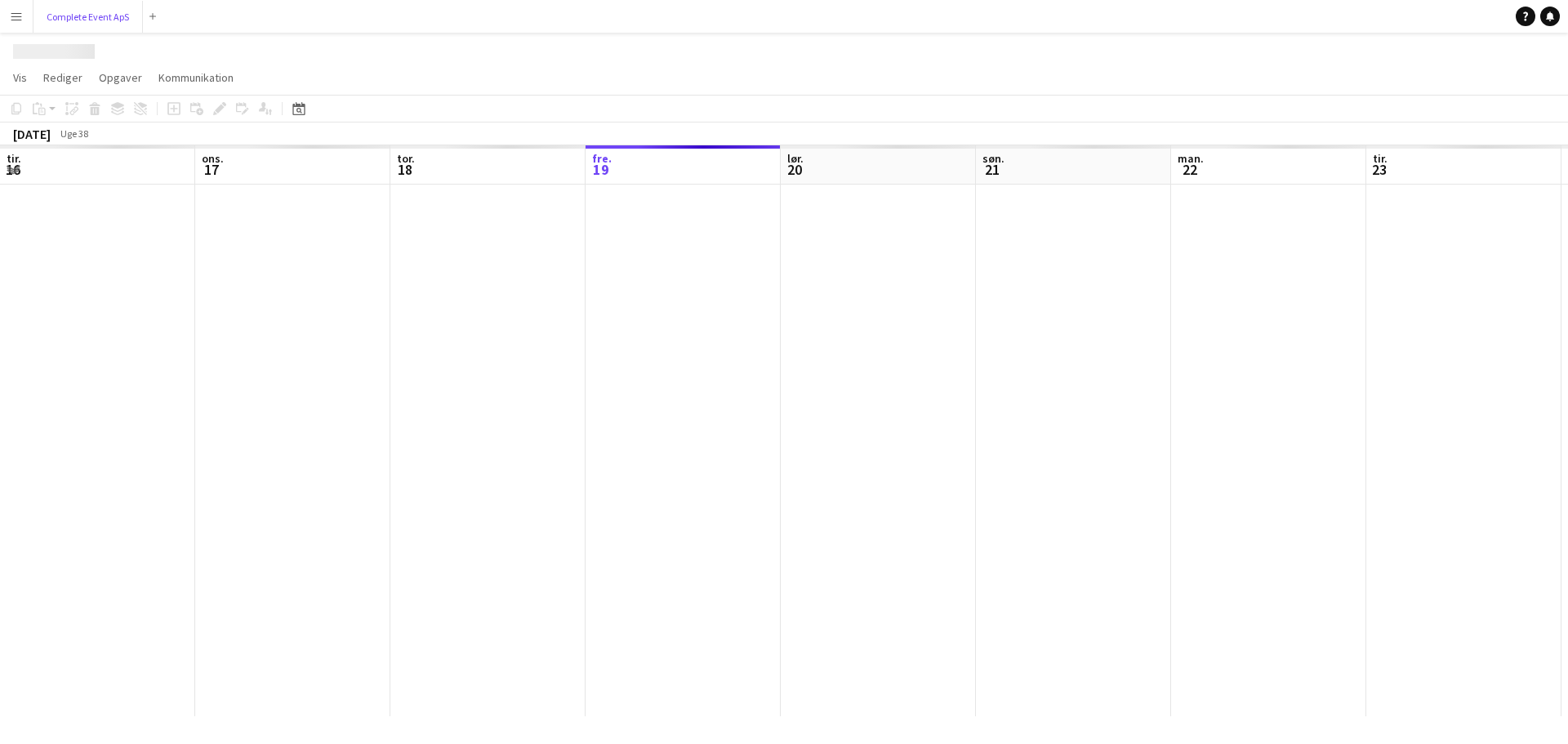
scroll to position [0, 390]
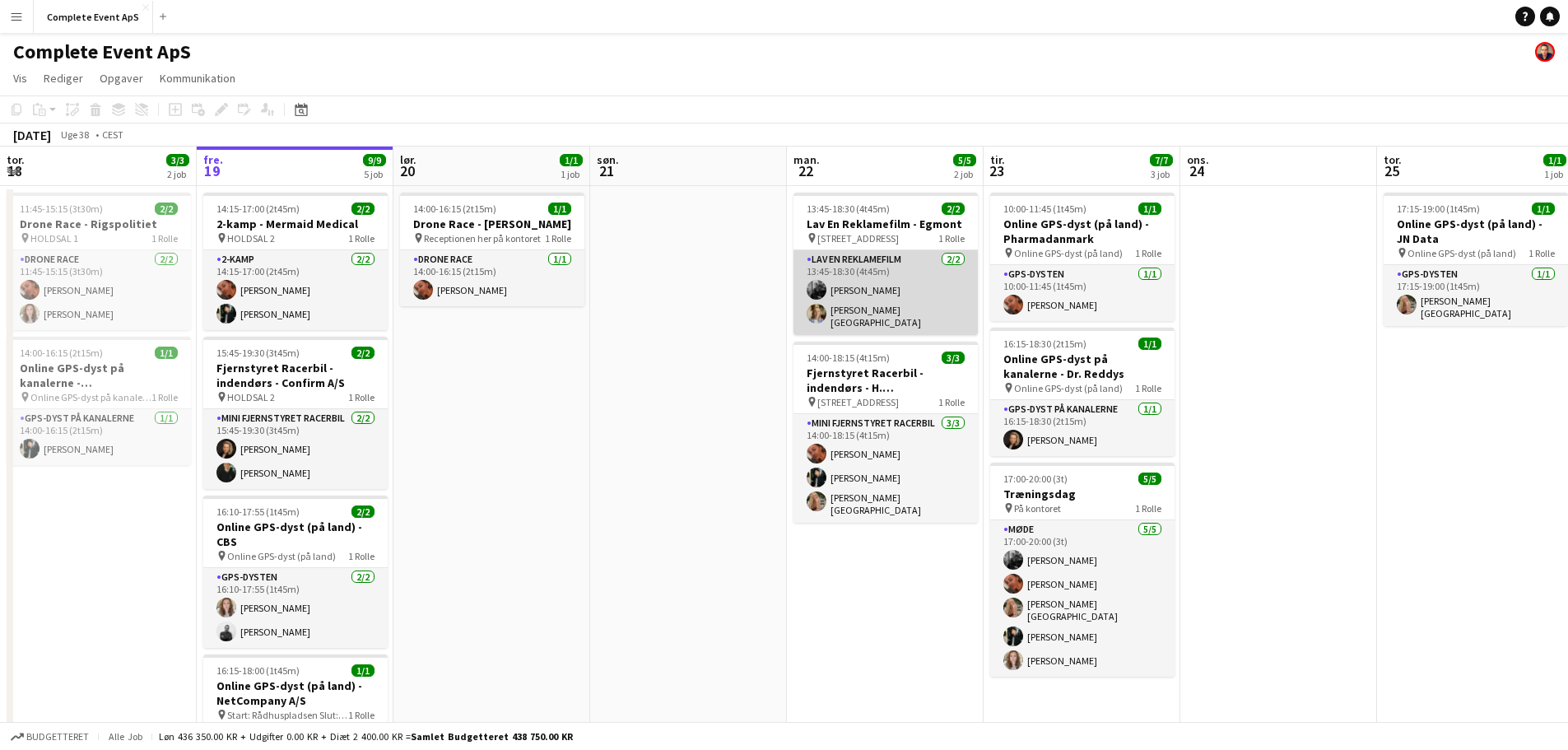
click at [902, 292] on app-card-role "Lav En Reklamefilm [DATE] 13:45-18:30 (4t45m) [PERSON_NAME] [PERSON_NAME]" at bounding box center [886, 292] width 184 height 85
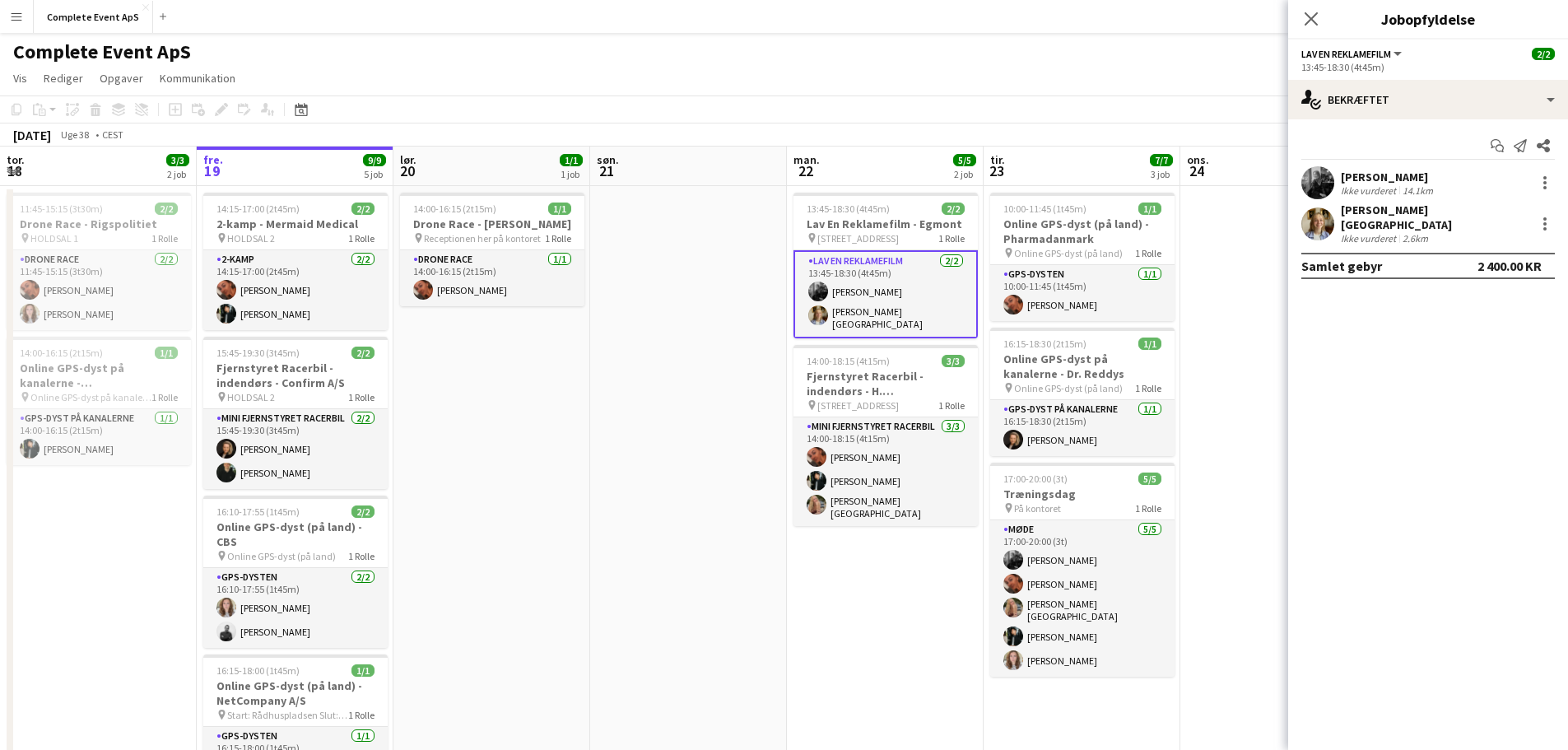
click at [1327, 29] on div "Luk pop-in" at bounding box center [1311, 19] width 46 height 38
click at [1314, 22] on icon at bounding box center [1311, 19] width 16 height 16
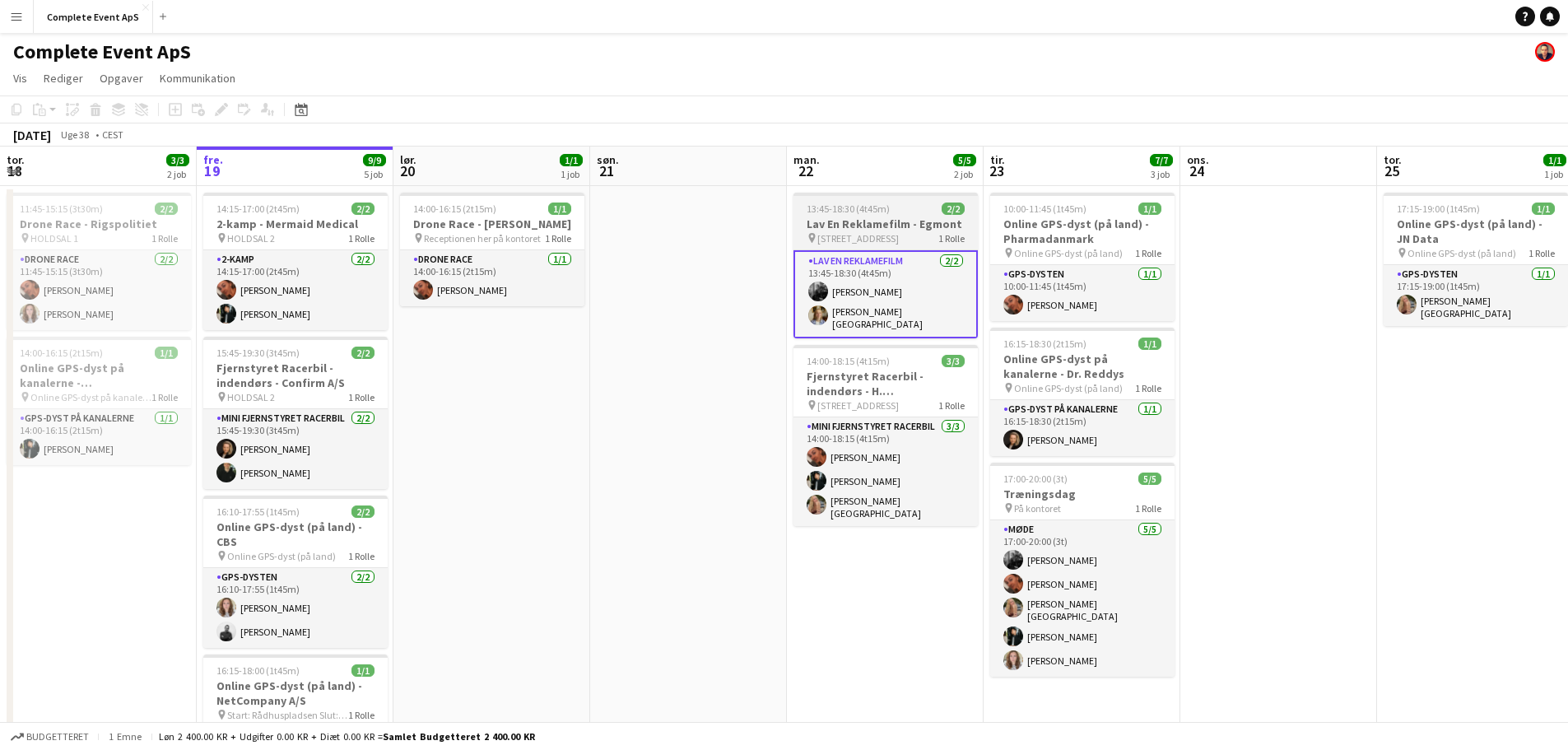
click at [912, 201] on app-job-card "13:45-18:30 (4t45m) 2/2 Lav En Reklamefilm - Egmont pin Vognmagergade 11 Københ…" at bounding box center [886, 265] width 184 height 146
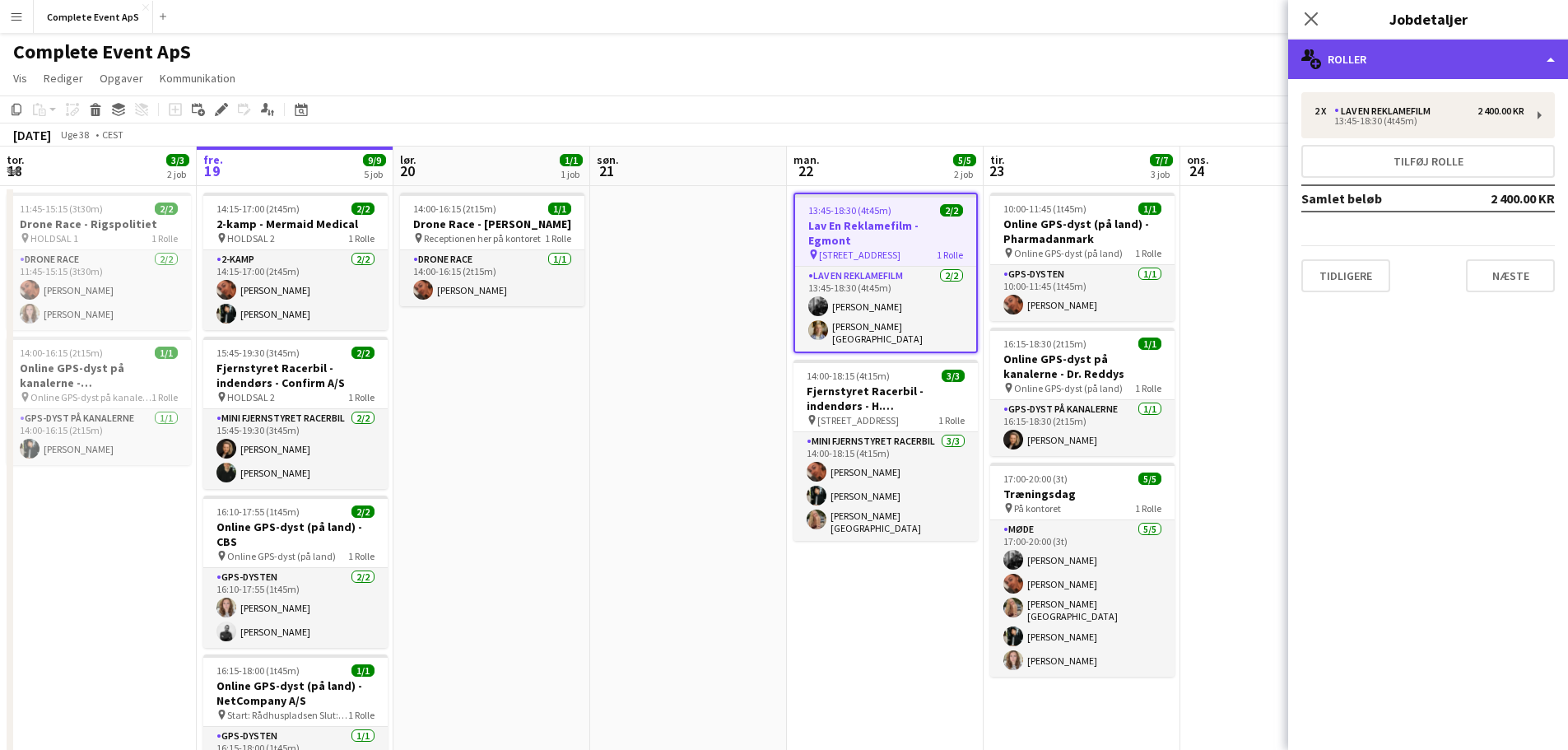
click at [1405, 64] on div "multiple-users-add Roller" at bounding box center [1428, 59] width 280 height 40
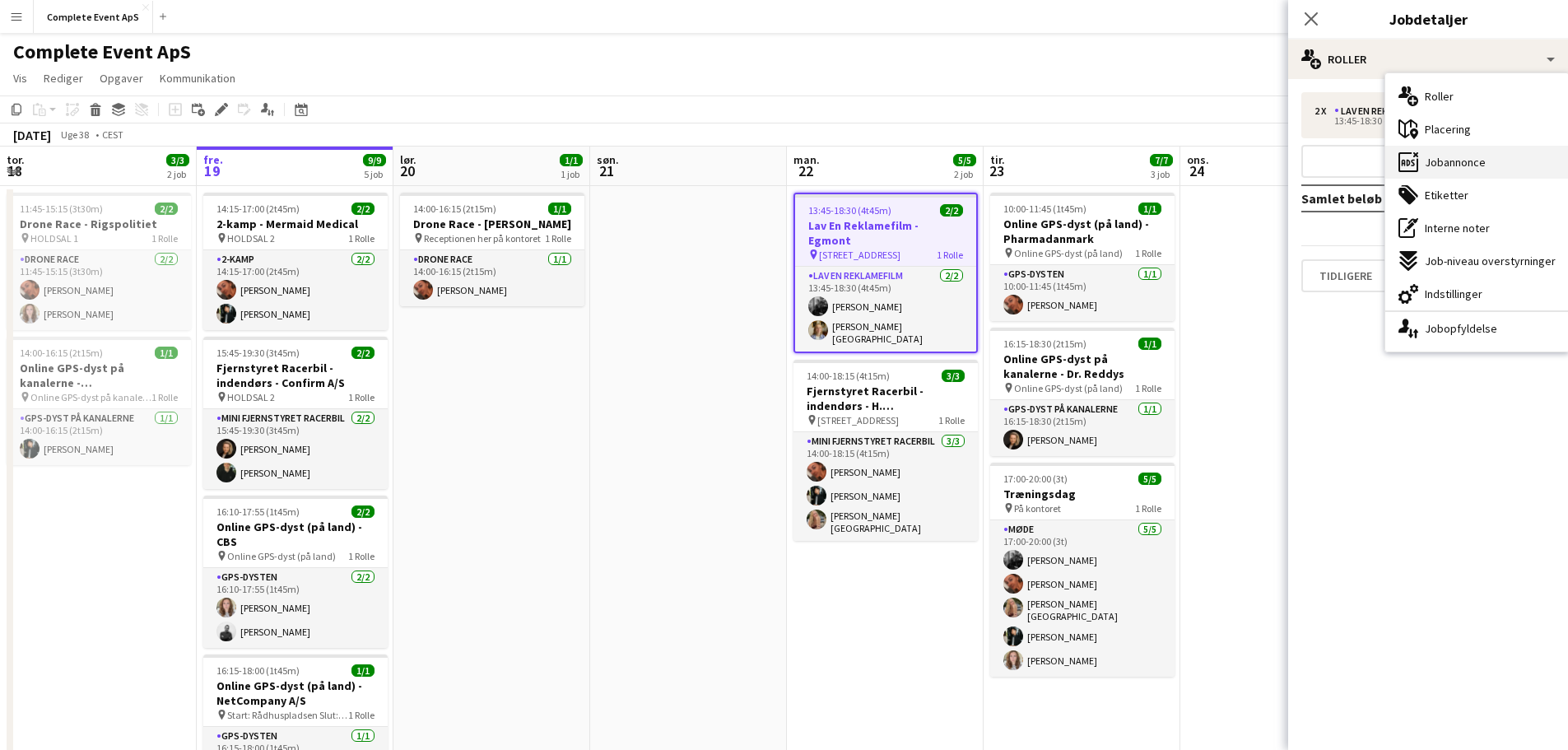
click at [1467, 161] on span "Jobannonce" at bounding box center [1456, 163] width 61 height 15
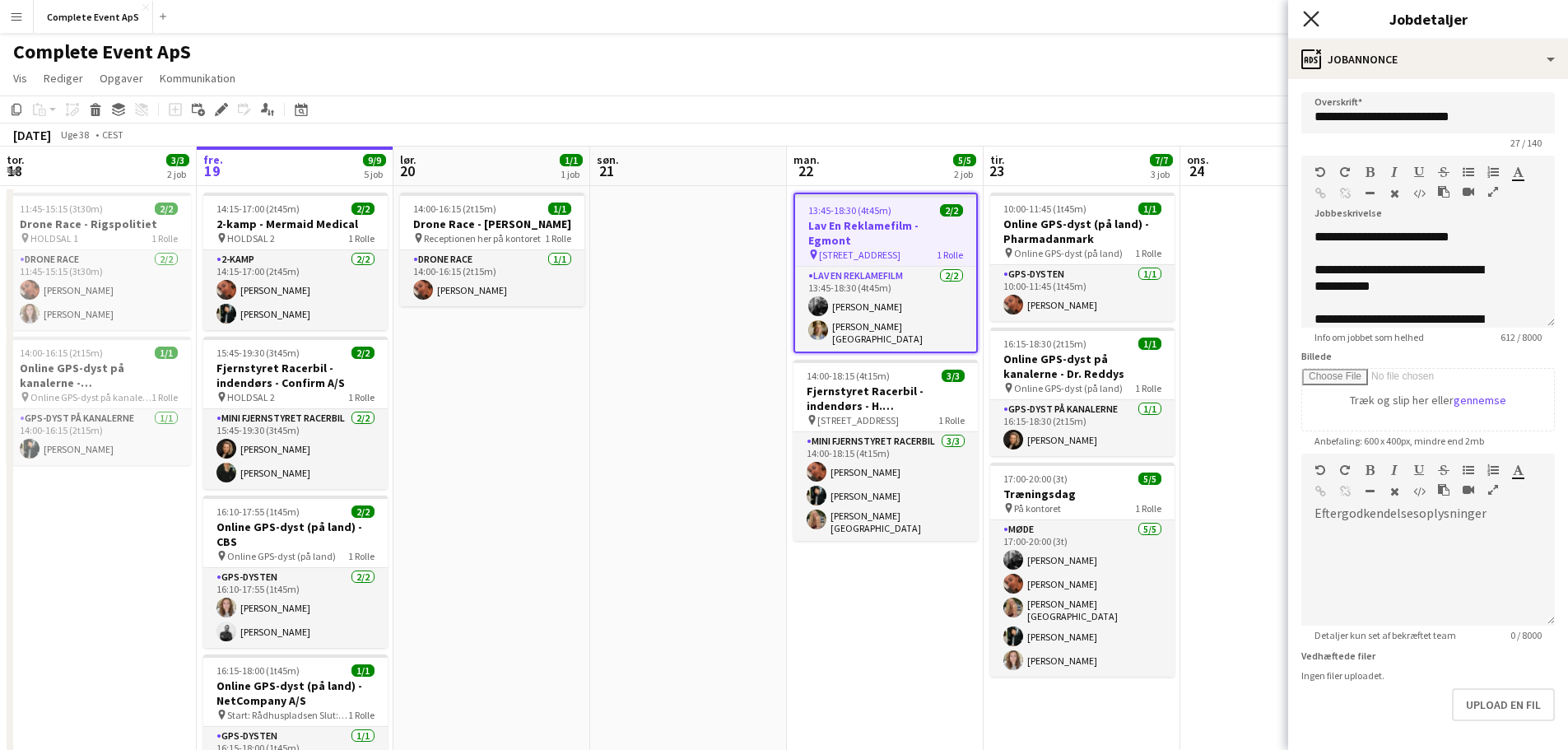
click at [1307, 17] on icon "Luk pop-in" at bounding box center [1311, 19] width 16 height 16
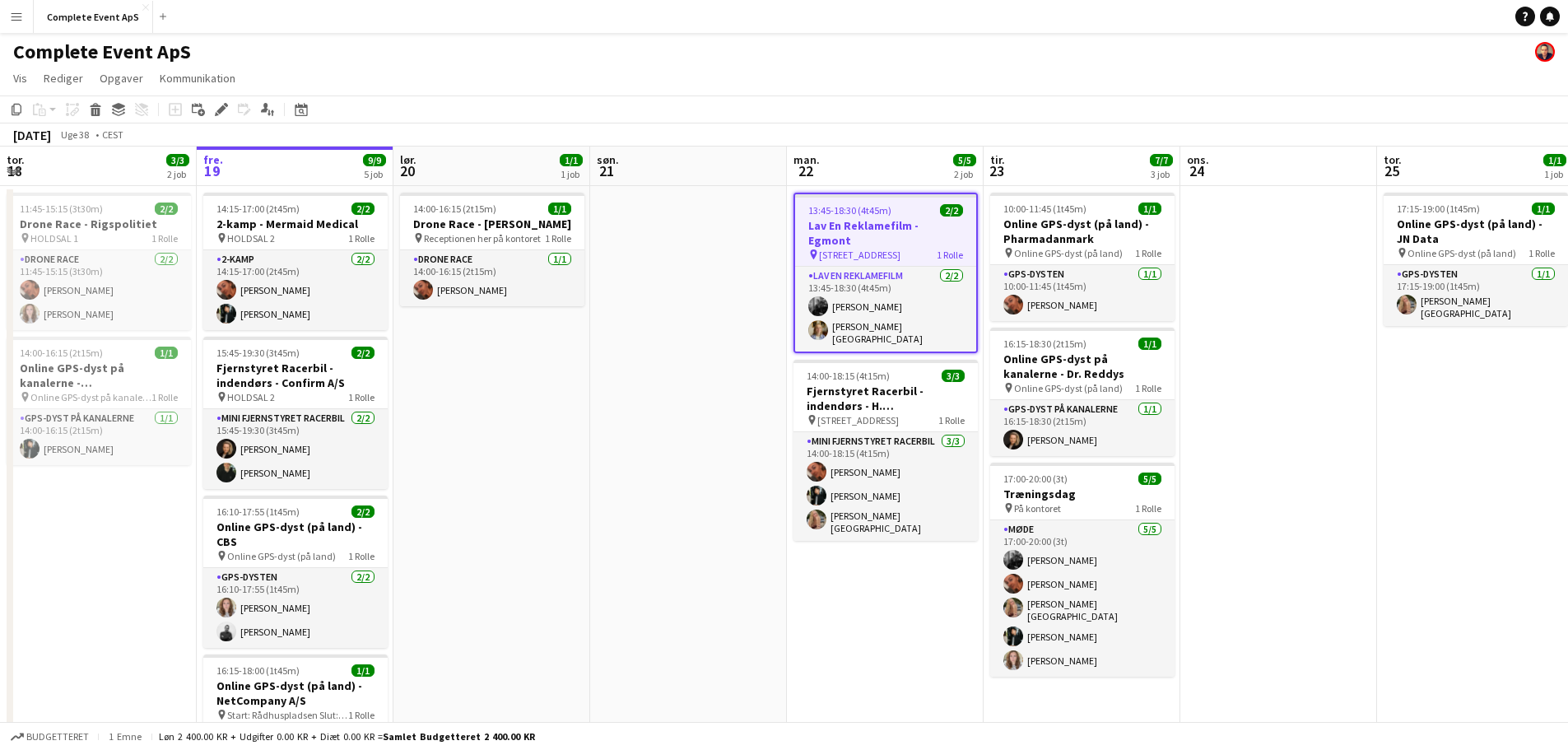
click at [918, 211] on div "13:45-18:30 (4t45m) 2/2" at bounding box center [886, 210] width 181 height 12
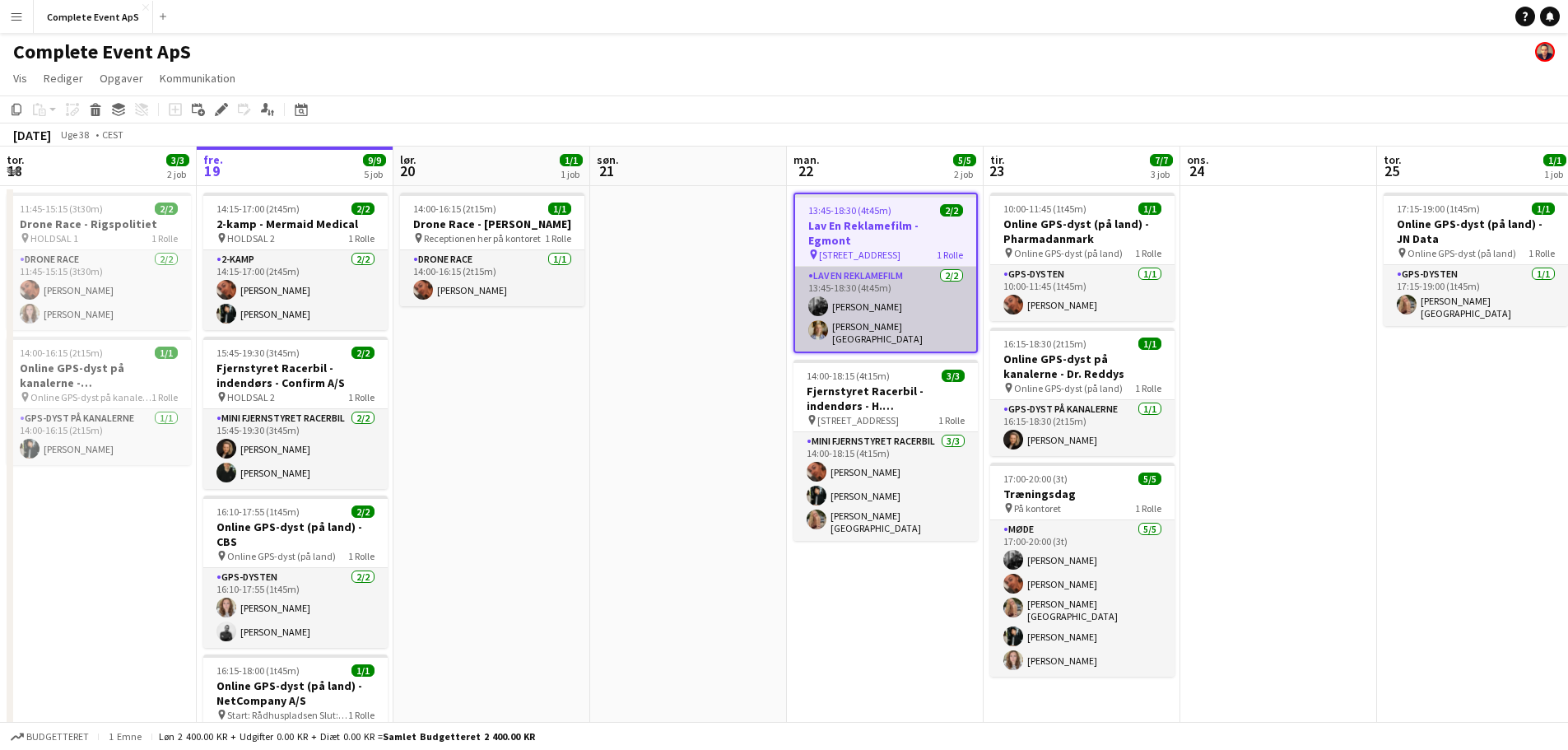
click at [911, 270] on app-card-role "Lav En Reklamefilm [DATE] 13:45-18:30 (4t45m) [PERSON_NAME] [PERSON_NAME]" at bounding box center [886, 309] width 181 height 85
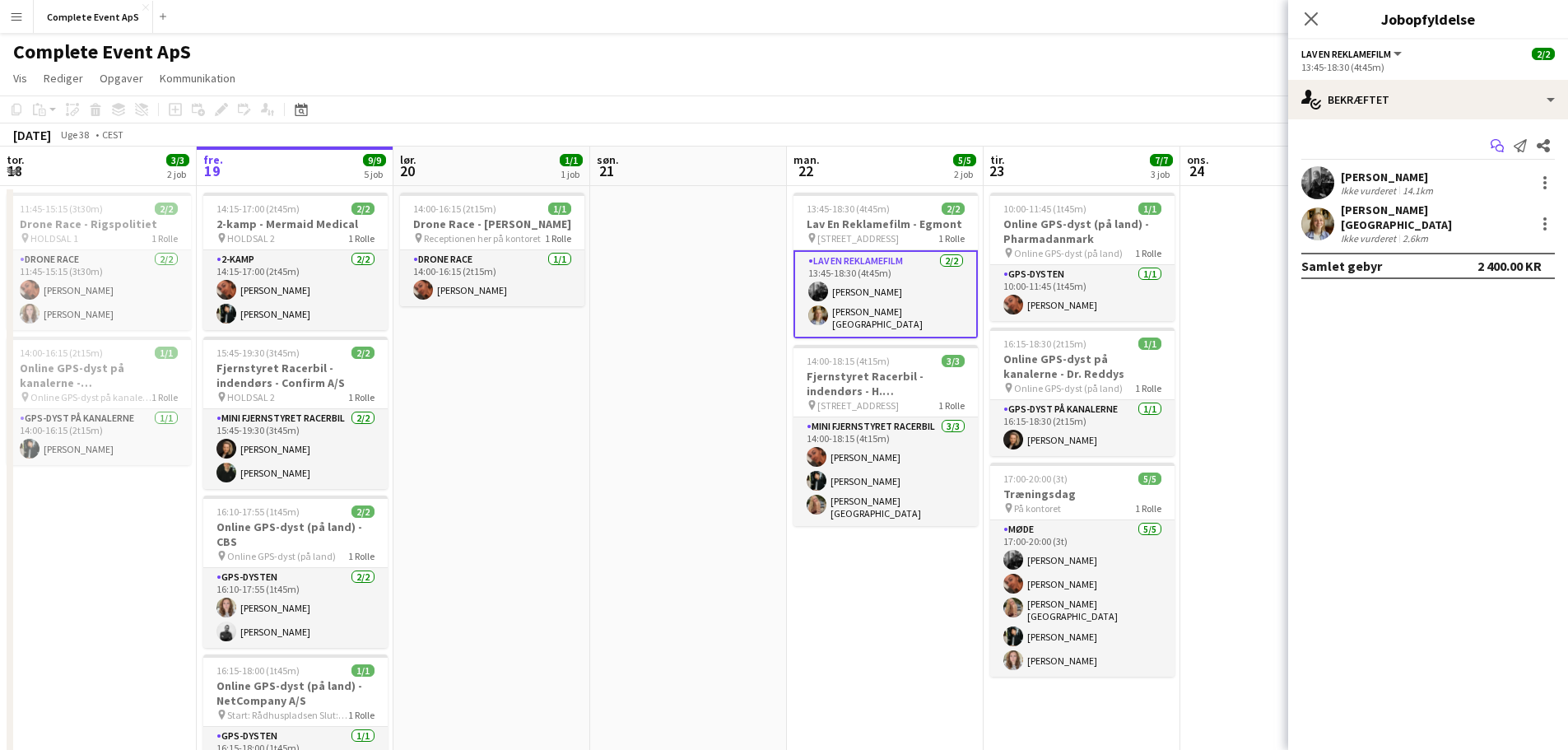
click at [1495, 138] on app-icon "Start chat" at bounding box center [1497, 145] width 23 height 23
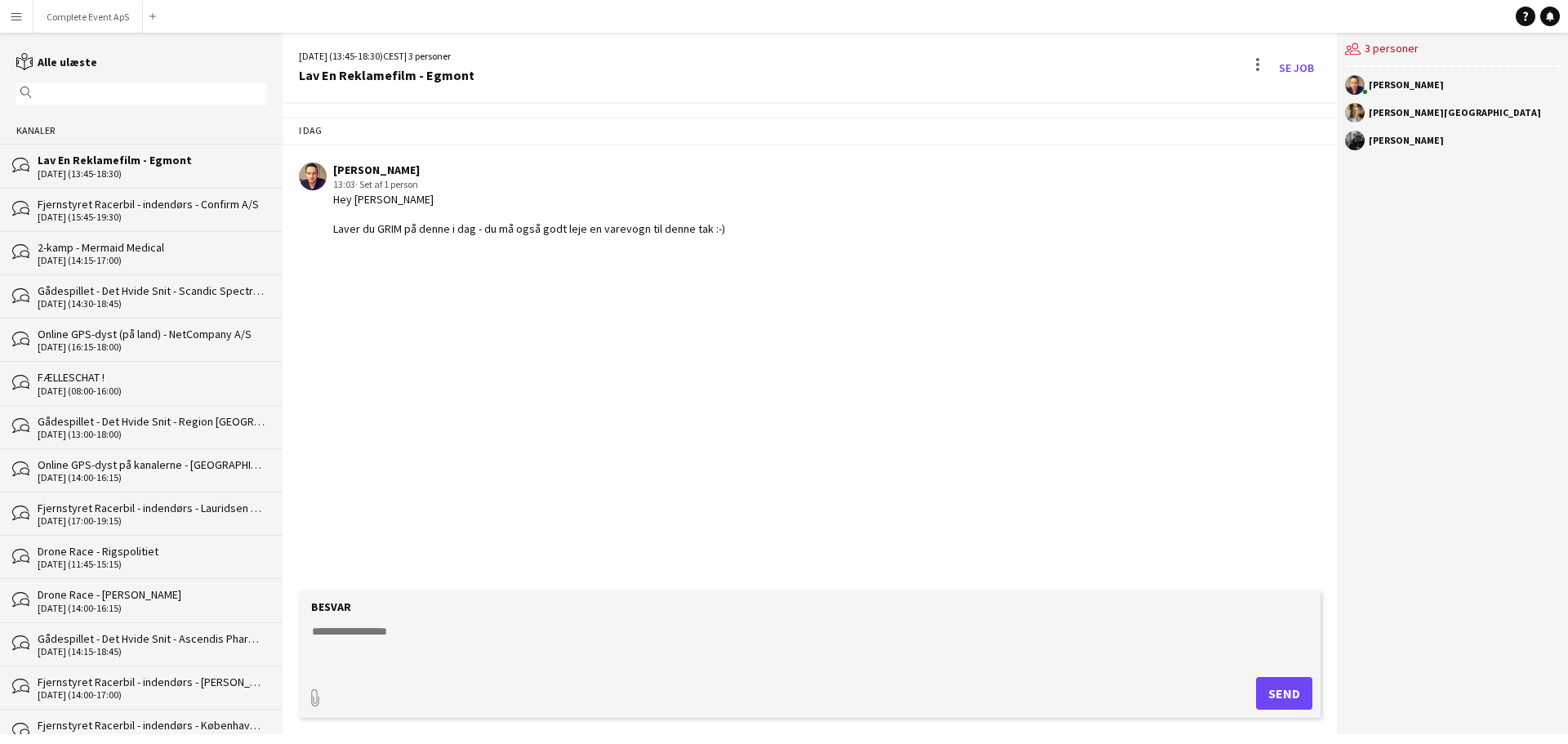
click at [446, 651] on textarea at bounding box center [813, 644] width 1005 height 42
type textarea "**********"
type textarea "******"
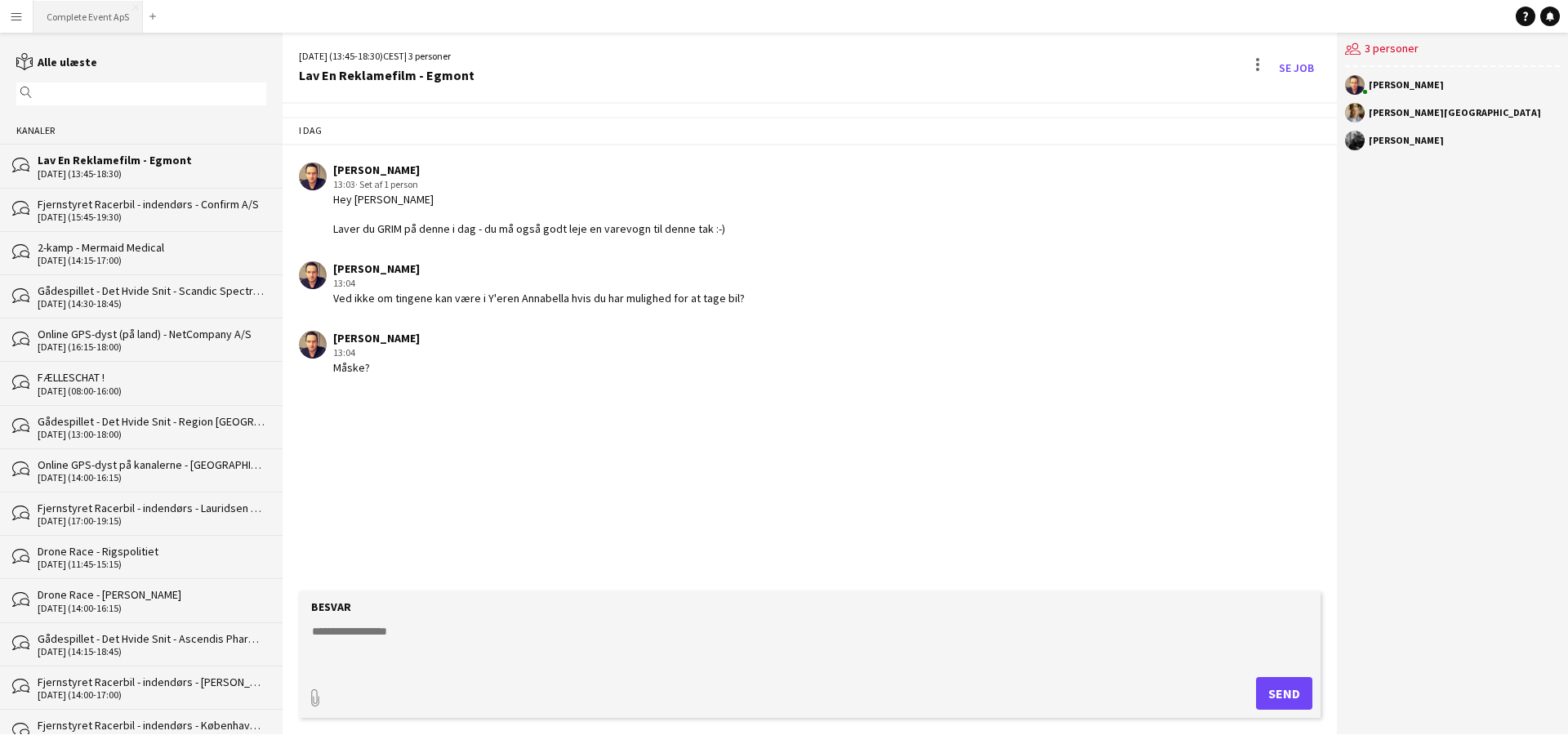
click at [91, 13] on button "Complete Event ApS Luk" at bounding box center [88, 17] width 110 height 32
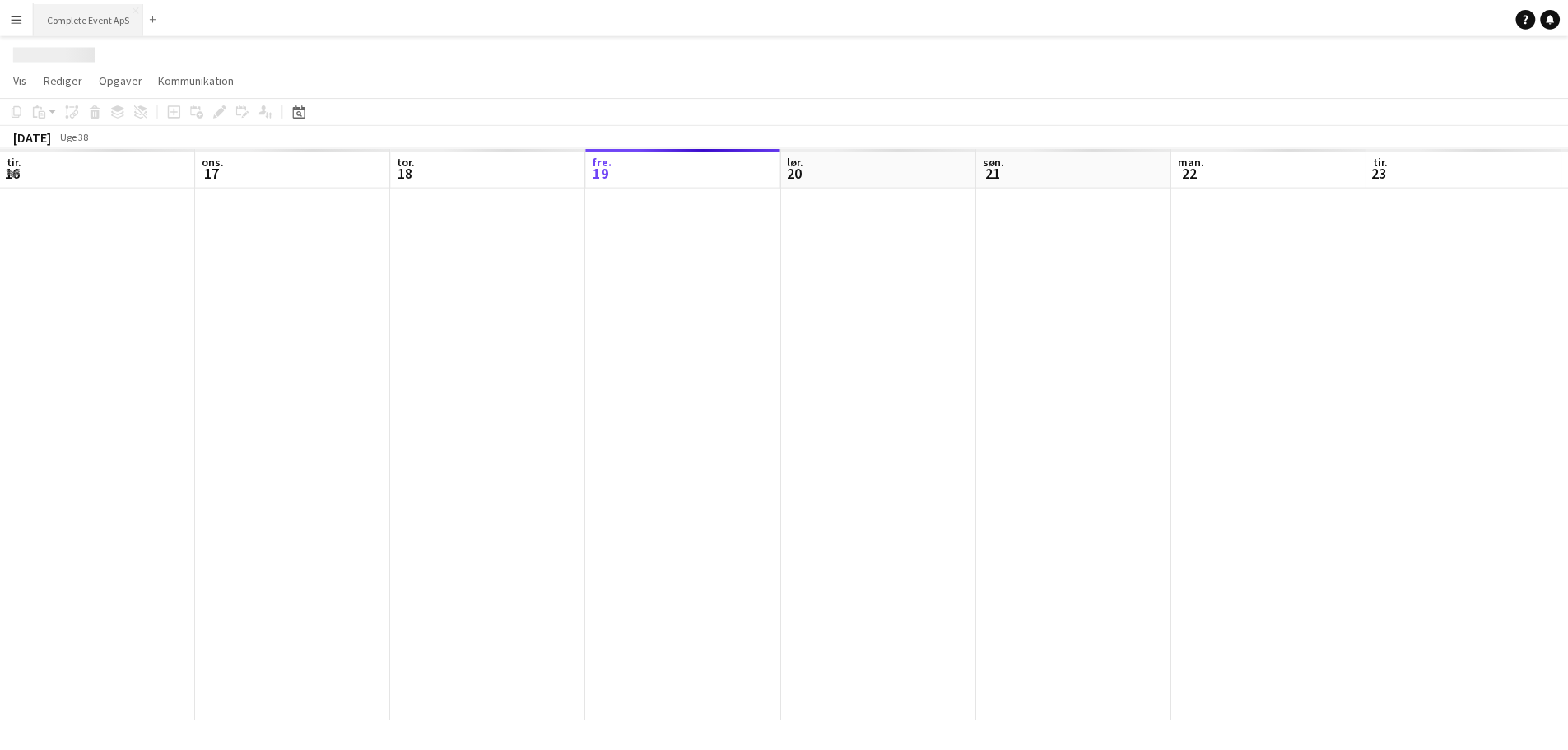
scroll to position [0, 393]
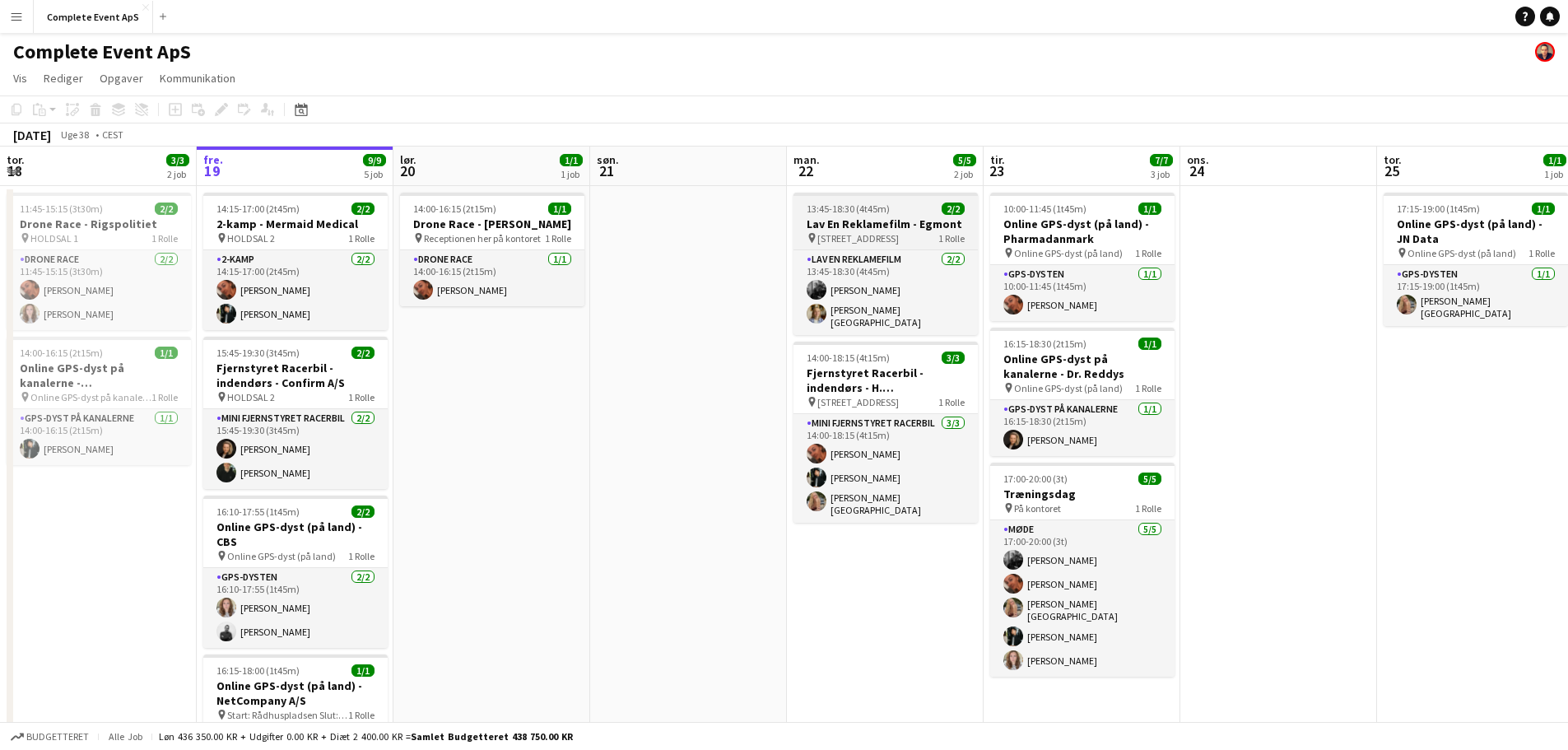
click at [883, 213] on span "13:45-18:30 (4t45m)" at bounding box center [848, 208] width 83 height 12
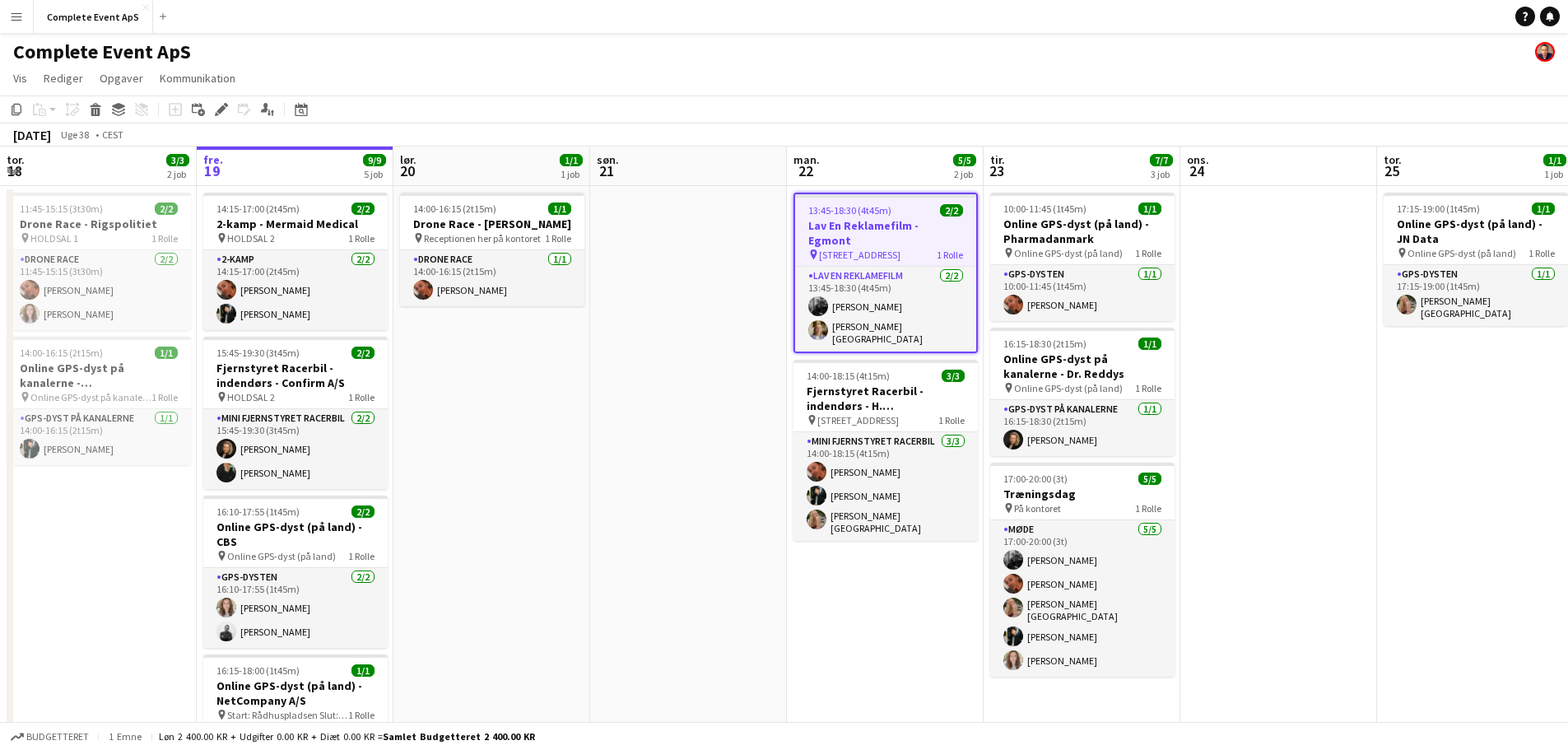
click at [883, 213] on span "13:45-18:30 (4t45m)" at bounding box center [850, 210] width 83 height 12
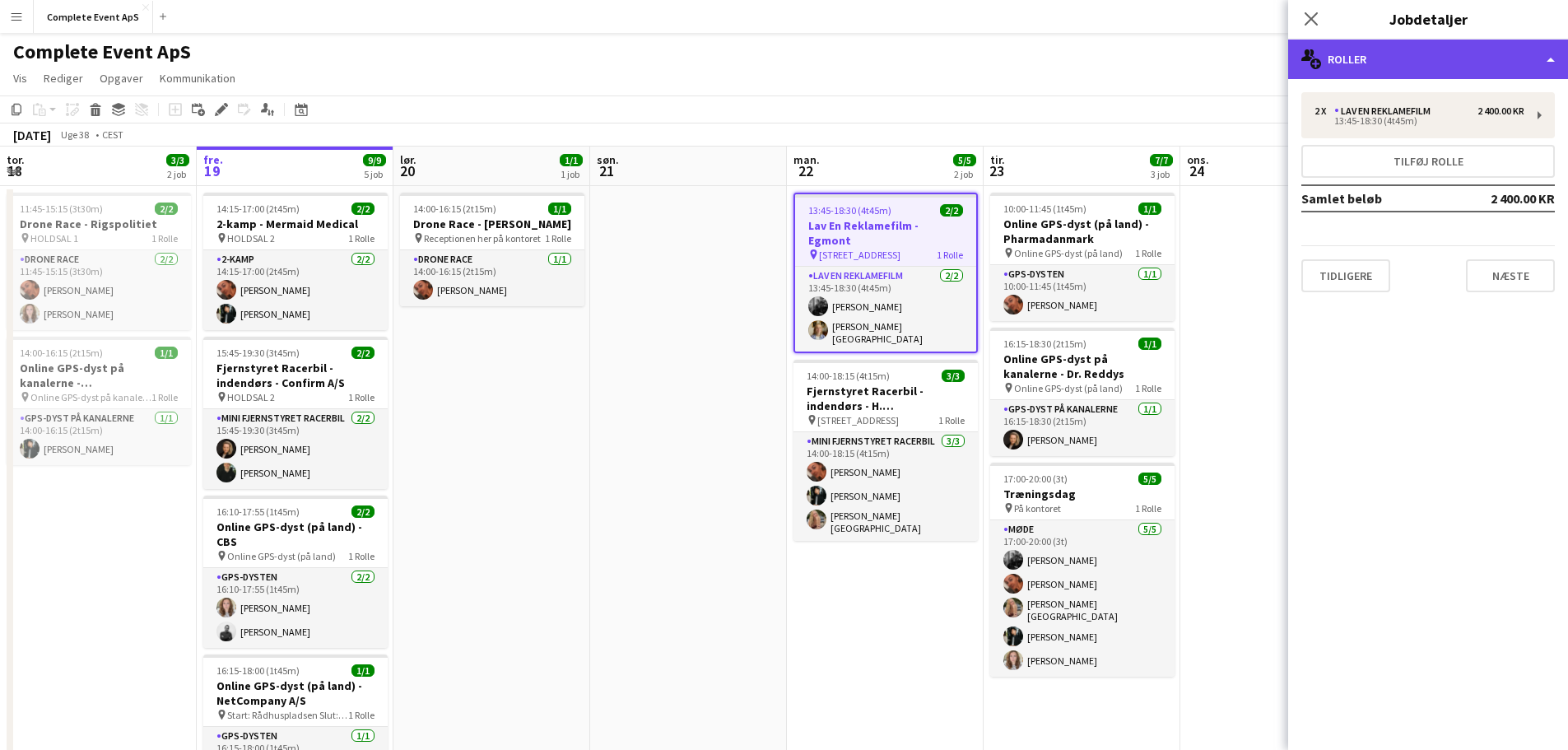
click at [1420, 64] on div "multiple-users-add Roller" at bounding box center [1428, 59] width 280 height 40
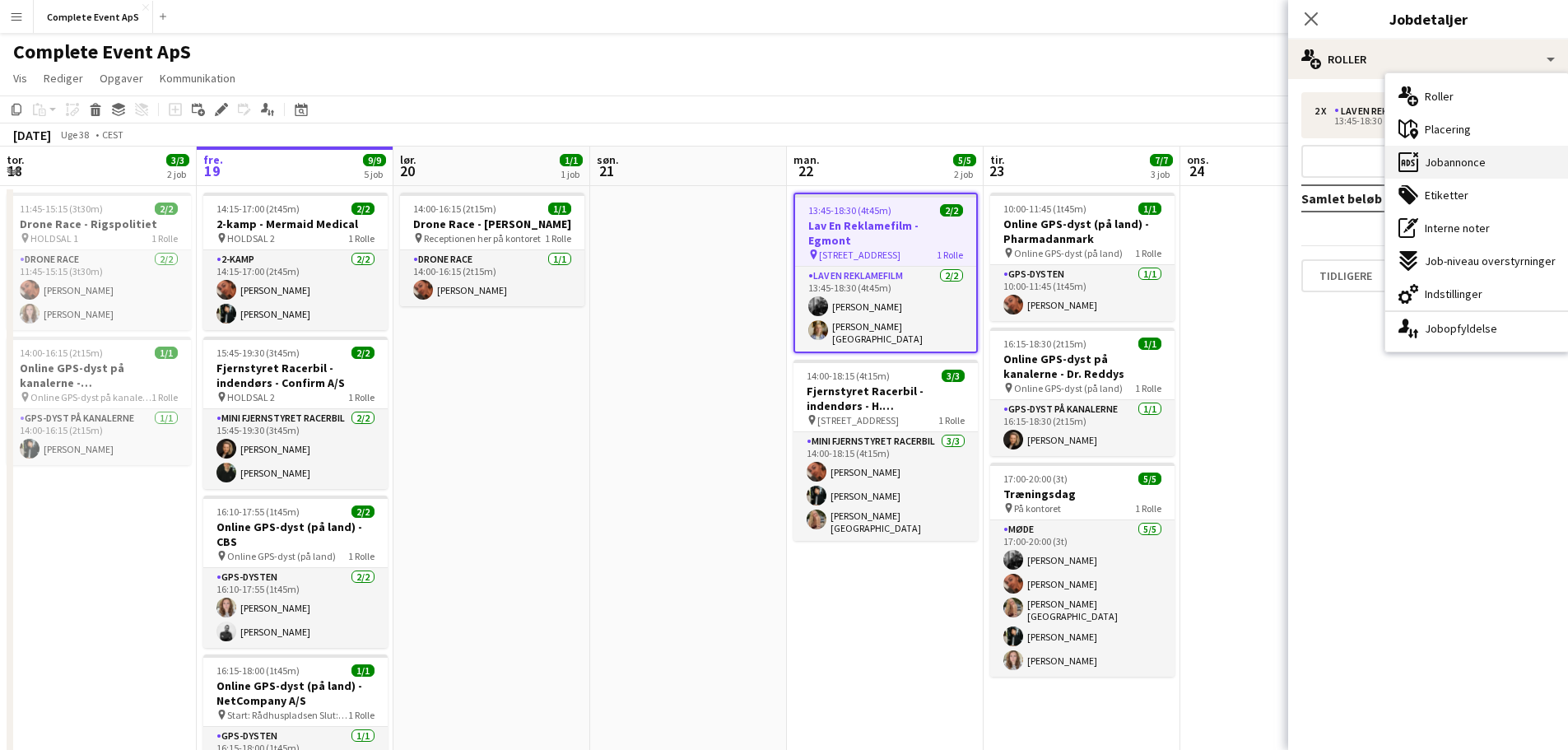
click at [1456, 162] on span "Jobannonce" at bounding box center [1456, 163] width 61 height 15
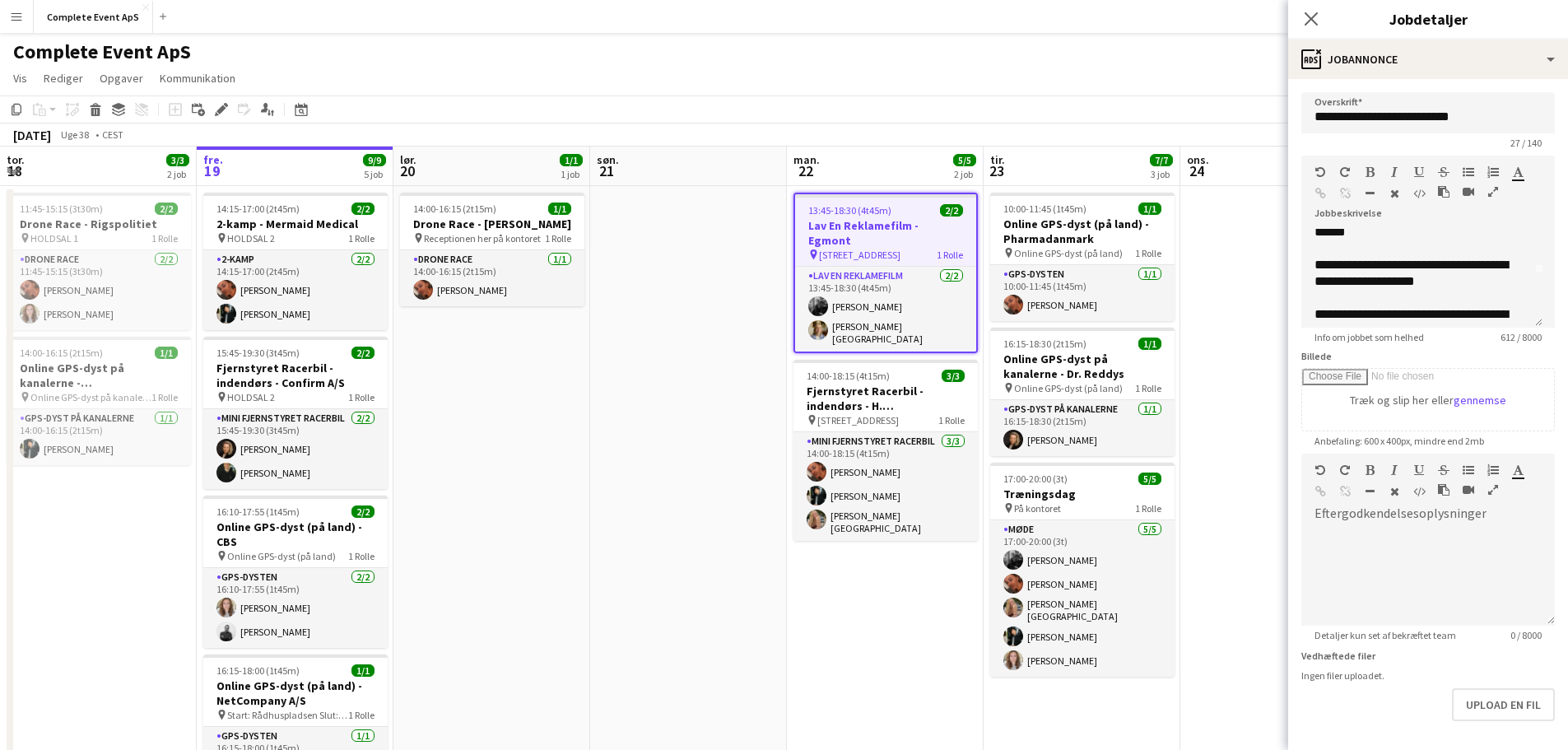
scroll to position [83, 0]
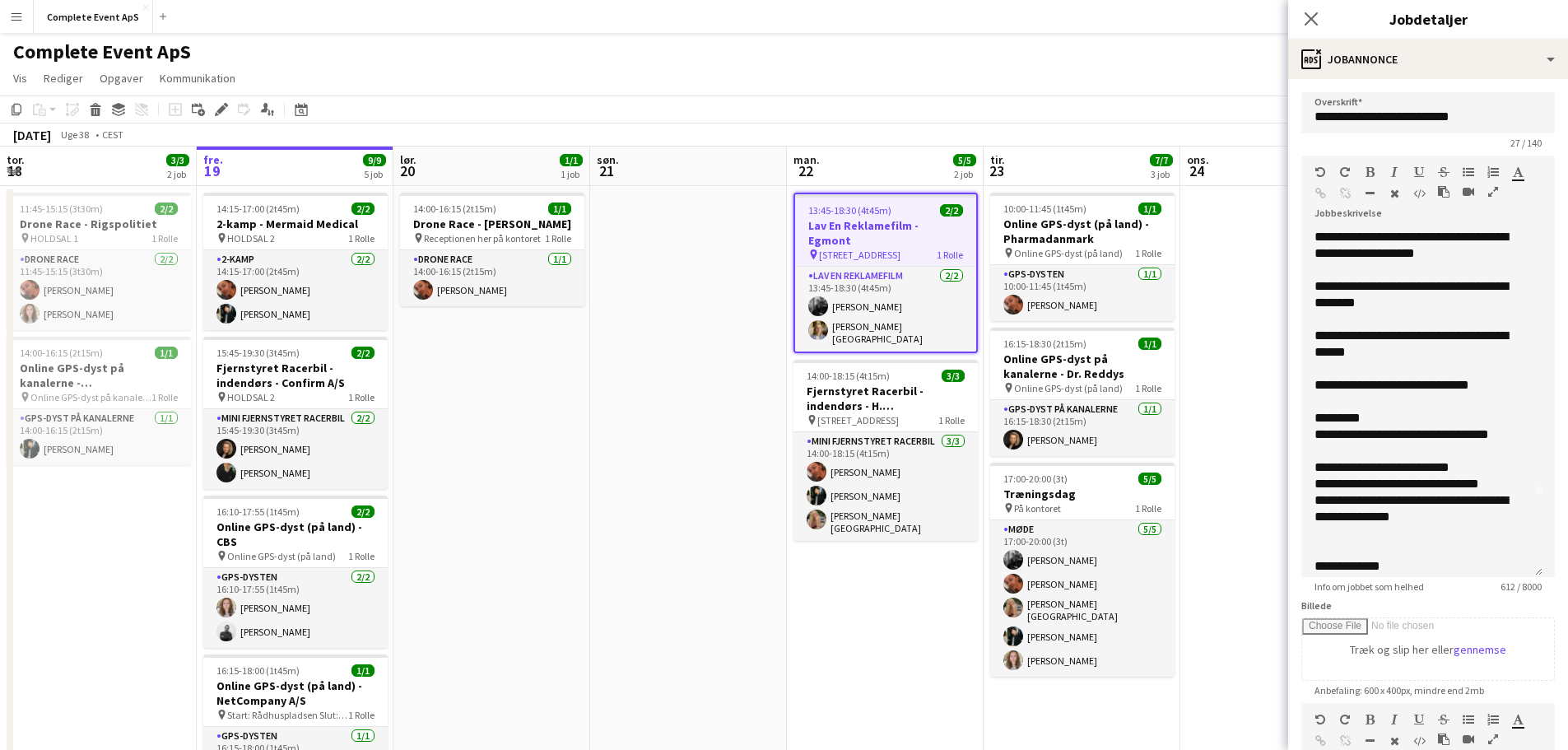
drag, startPoint x: 1540, startPoint y: 320, endPoint x: 1564, endPoint y: 572, distance: 253.1
click at [1564, 572] on mat-expansion-panel "**********" at bounding box center [1428, 414] width 280 height 671
click at [1418, 307] on div "**********" at bounding box center [1416, 294] width 203 height 33
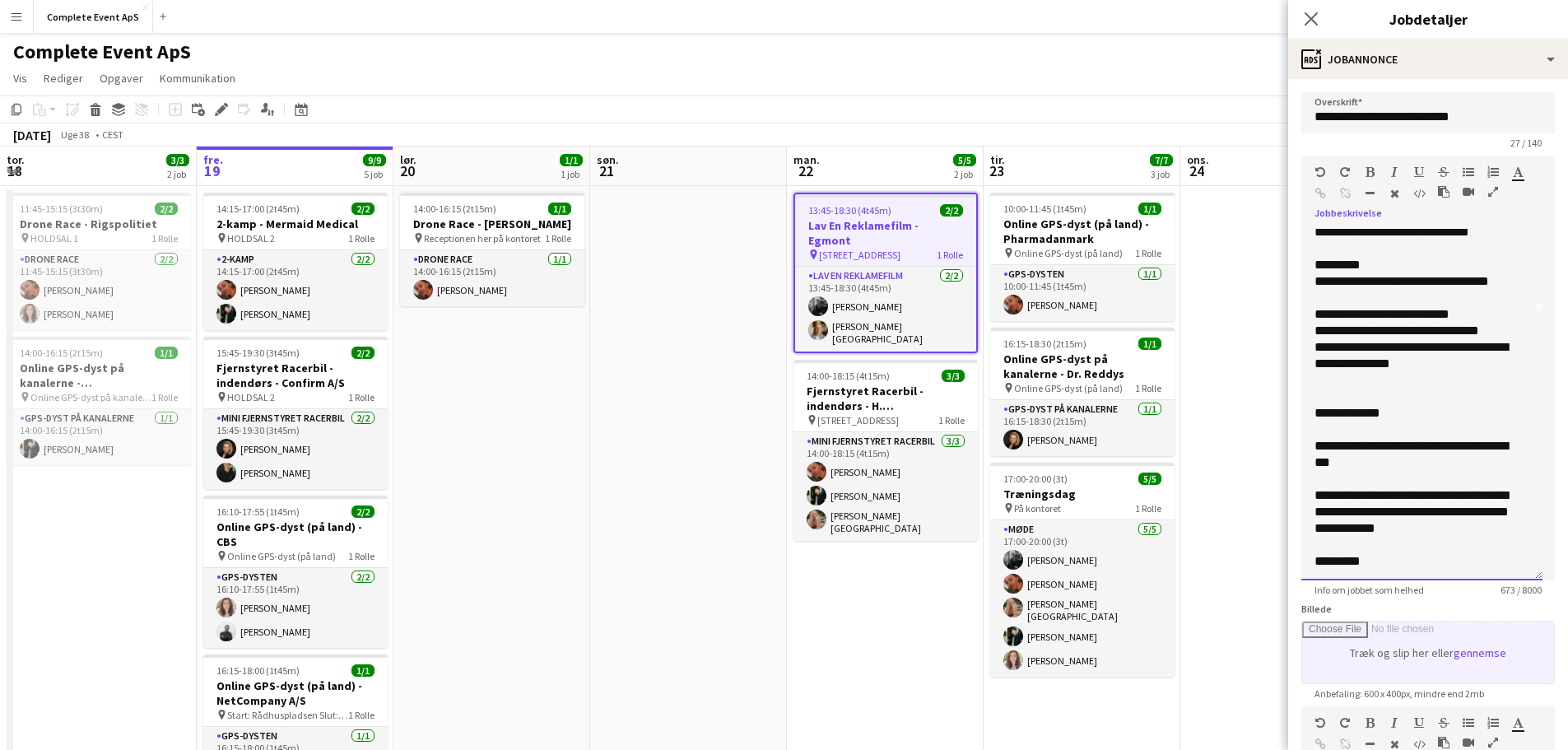
scroll to position [270, 0]
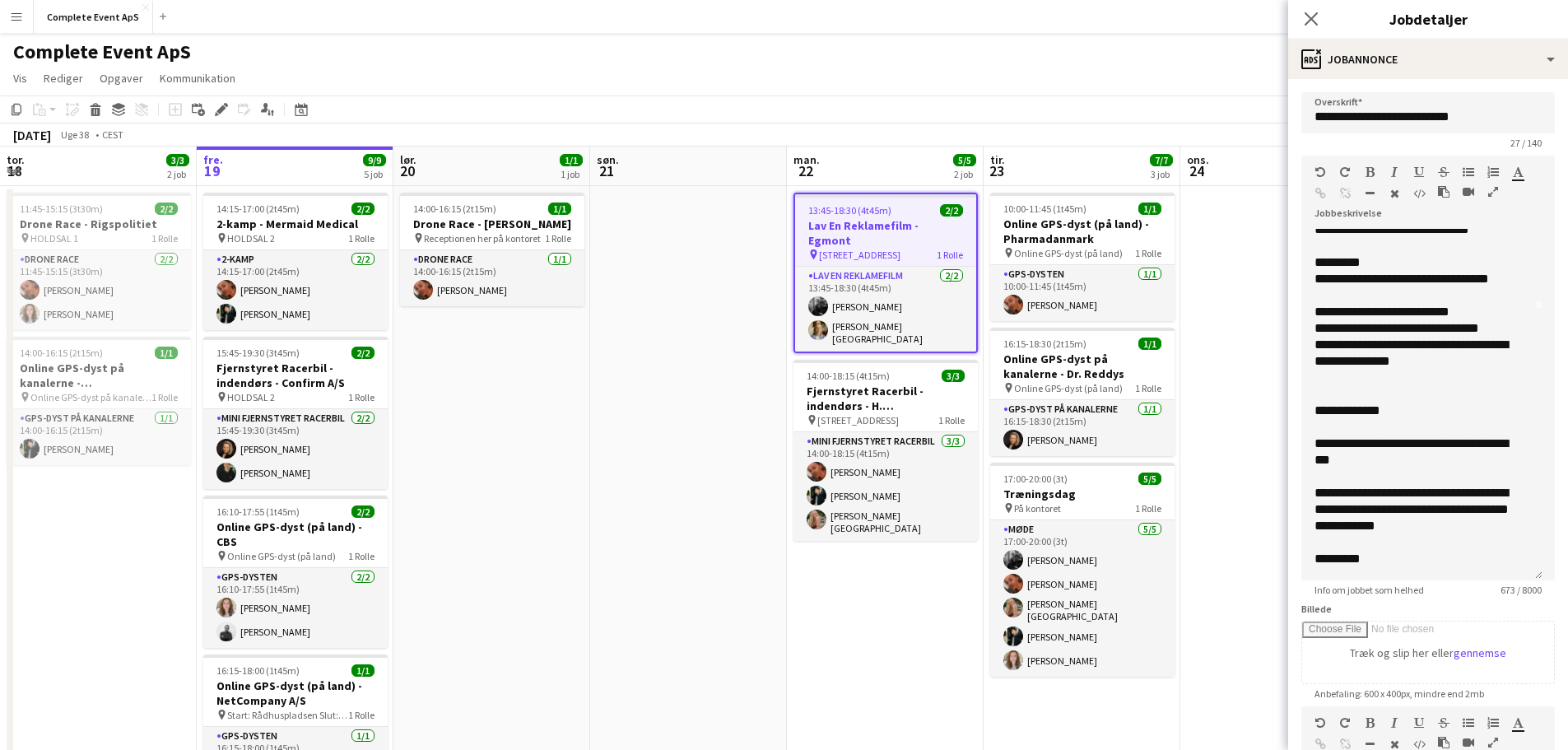
click at [1264, 615] on app-date-cell at bounding box center [1279, 591] width 197 height 810
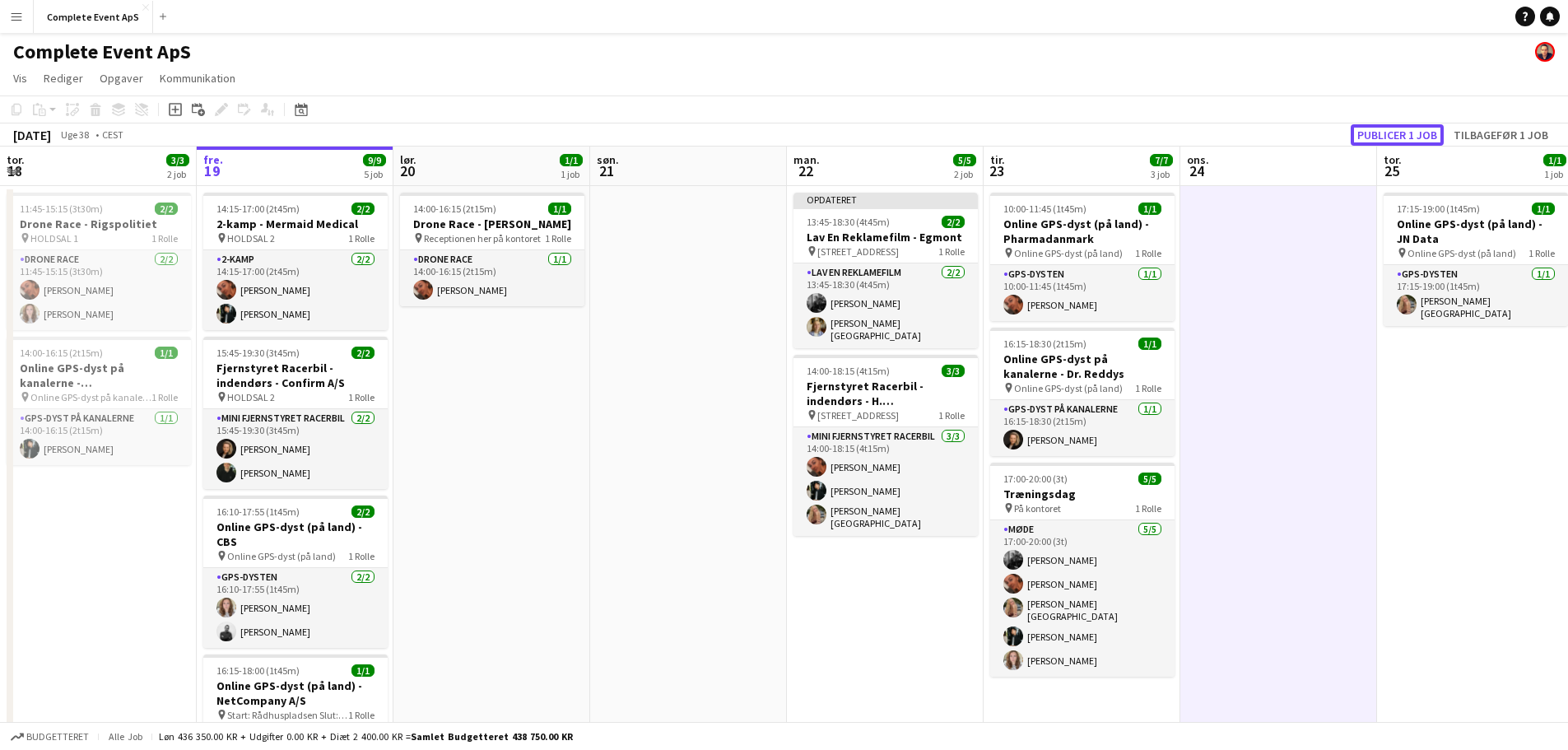
click at [1421, 135] on button "Publicer 1 job" at bounding box center [1397, 135] width 93 height 21
